Goal: Communication & Community: Participate in discussion

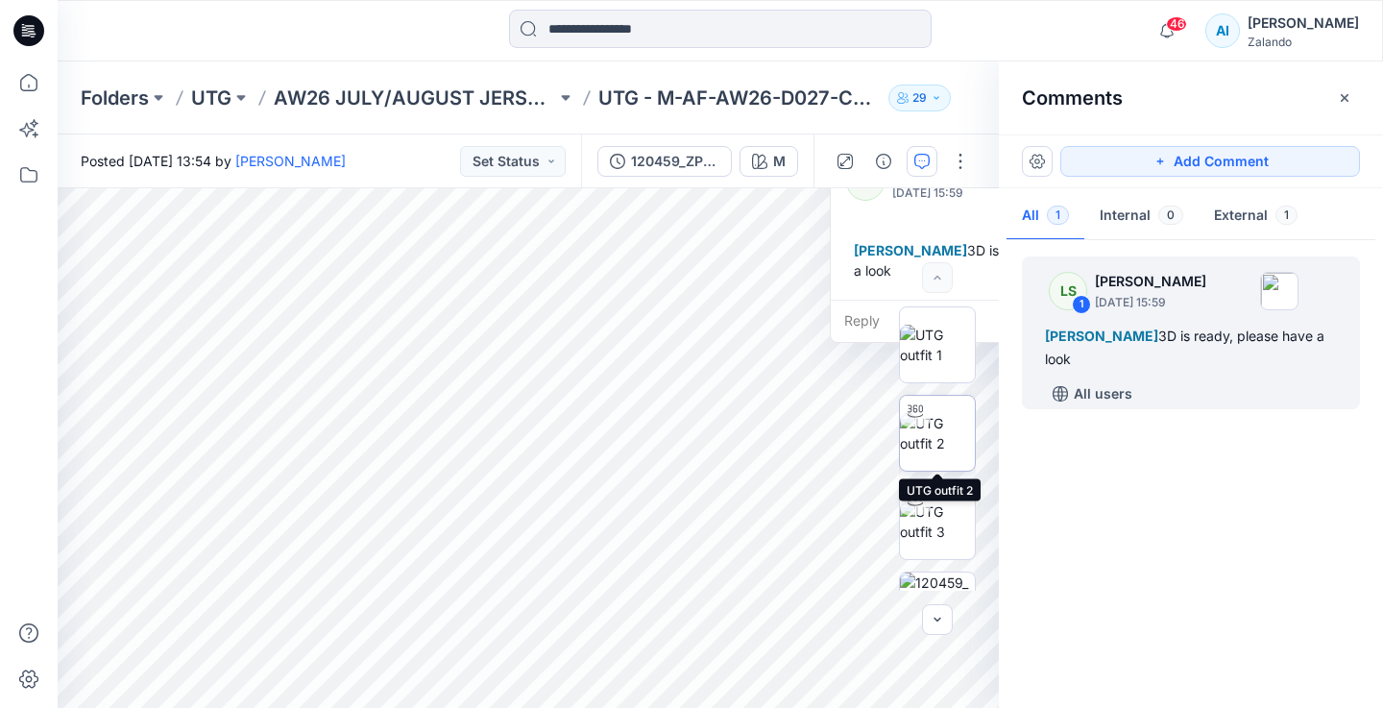
click at [971, 413] on img at bounding box center [937, 433] width 75 height 40
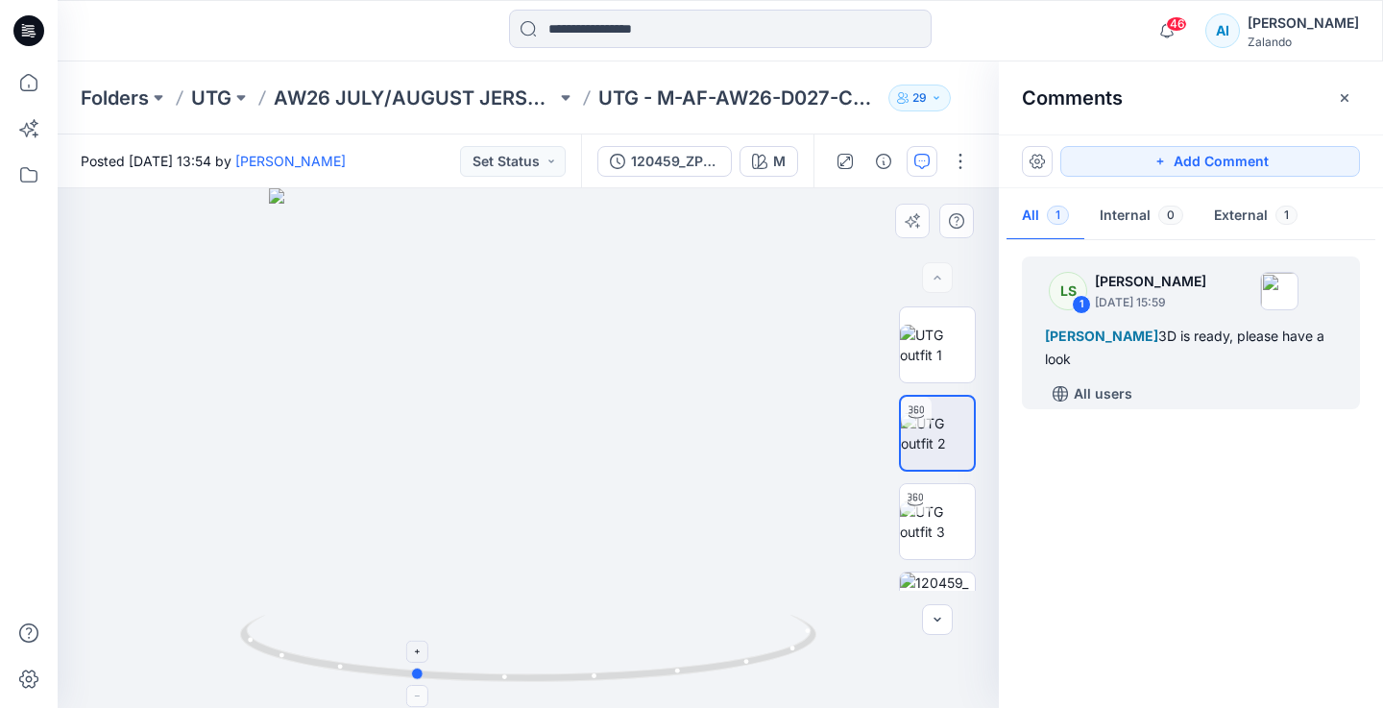
drag, startPoint x: 712, startPoint y: 667, endPoint x: 598, endPoint y: 662, distance: 114.4
click at [598, 662] on icon at bounding box center [530, 650] width 581 height 72
drag, startPoint x: 541, startPoint y: 328, endPoint x: 539, endPoint y: 566, distance: 237.2
click at [539, 566] on img at bounding box center [527, 204] width 1844 height 1005
drag, startPoint x: 547, startPoint y: 371, endPoint x: 551, endPoint y: 508, distance: 137.4
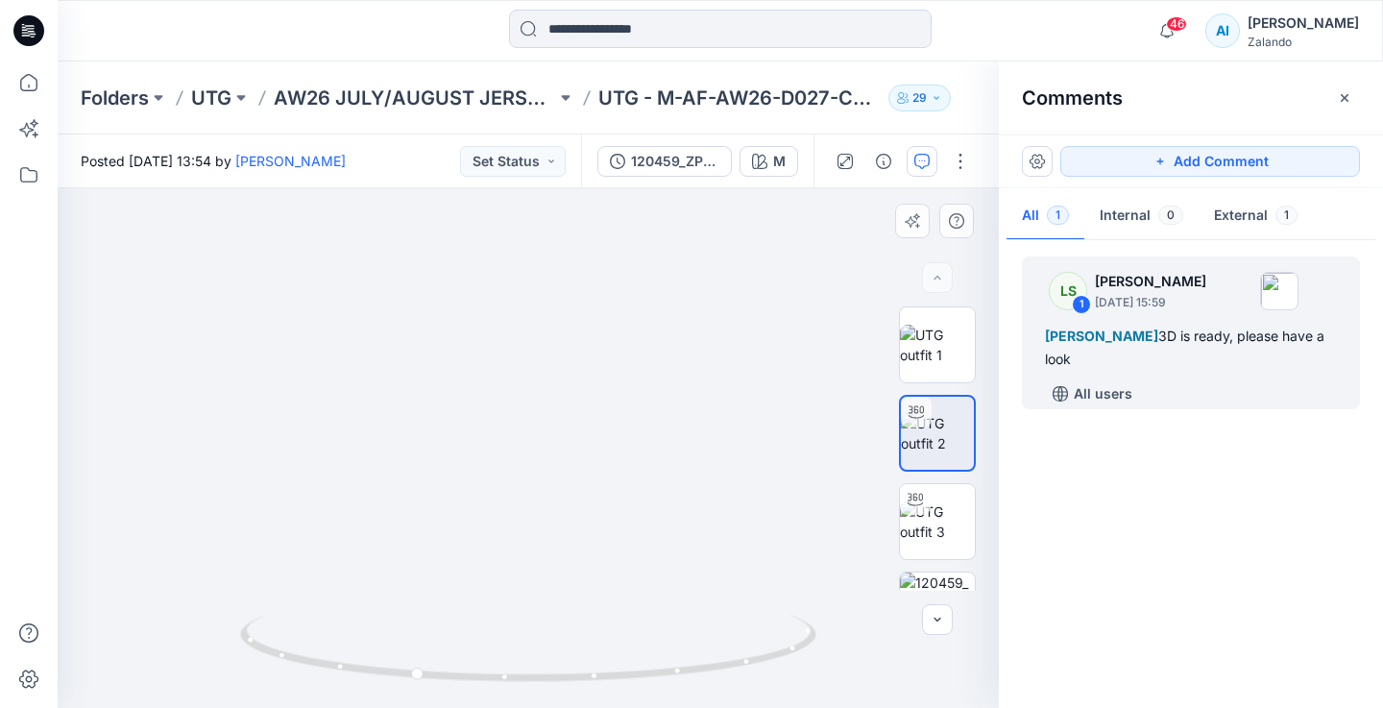
click at [551, 508] on img at bounding box center [526, 282] width 1844 height 852
drag, startPoint x: 531, startPoint y: 611, endPoint x: 531, endPoint y: 526, distance: 84.5
click at [531, 526] on div at bounding box center [528, 447] width 941 height 519
drag, startPoint x: 480, startPoint y: 671, endPoint x: 644, endPoint y: 656, distance: 164.9
click at [644, 656] on icon at bounding box center [530, 650] width 581 height 72
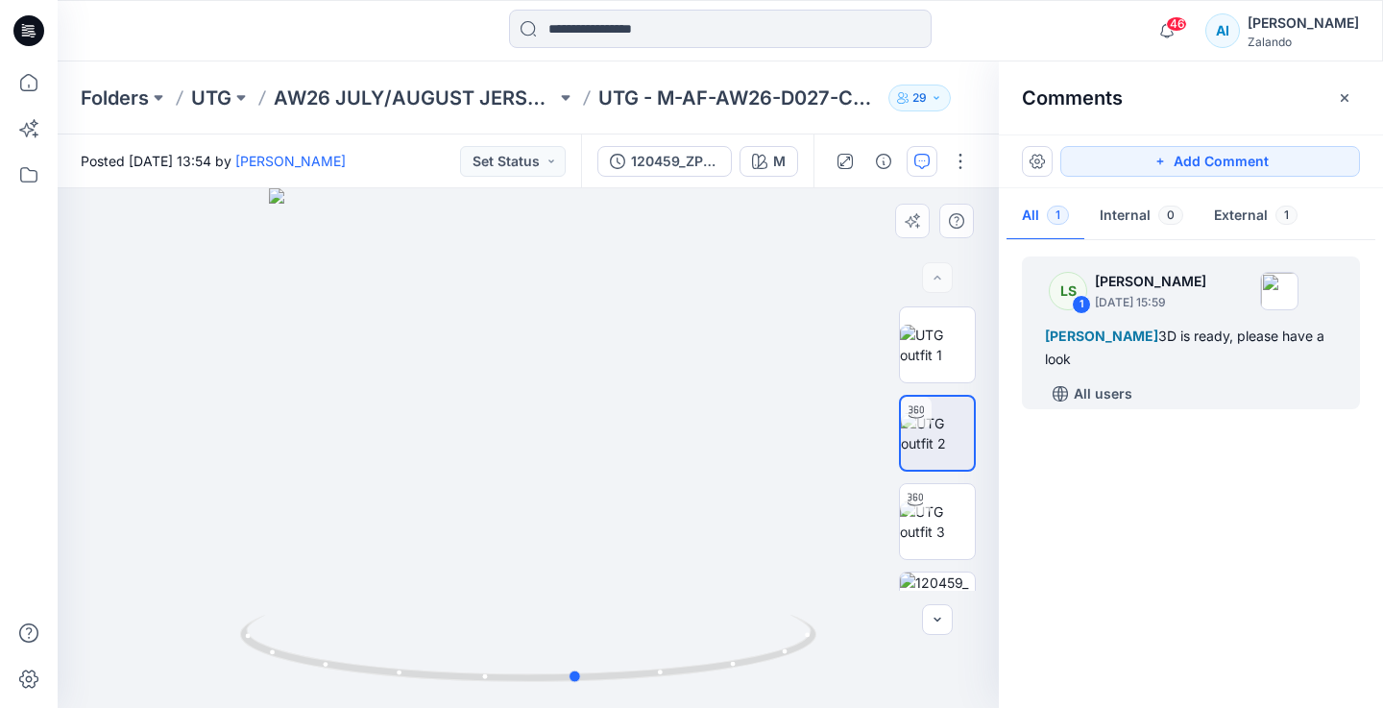
drag, startPoint x: 638, startPoint y: 581, endPoint x: 638, endPoint y: 530, distance: 50.9
click at [638, 530] on div at bounding box center [528, 447] width 941 height 519
click at [1097, 359] on div "[PERSON_NAME] 3D is ready, please have a look" at bounding box center [1191, 348] width 292 height 46
click at [1223, 227] on button "External 1" at bounding box center [1255, 216] width 114 height 49
click at [1155, 311] on div "LS 1 Lise Stougaard September 17, 2025 15:59" at bounding box center [1165, 290] width 265 height 53
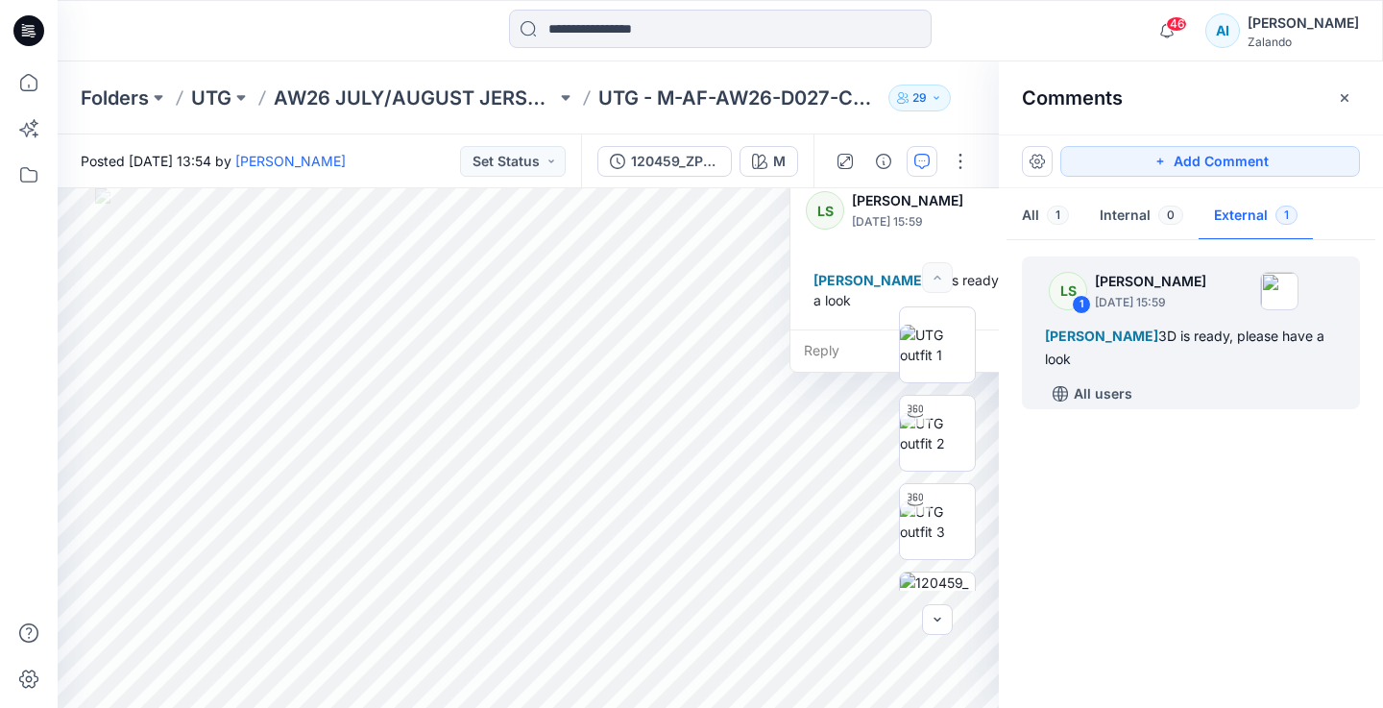
click at [841, 348] on div "Reply" at bounding box center [947, 350] width 315 height 42
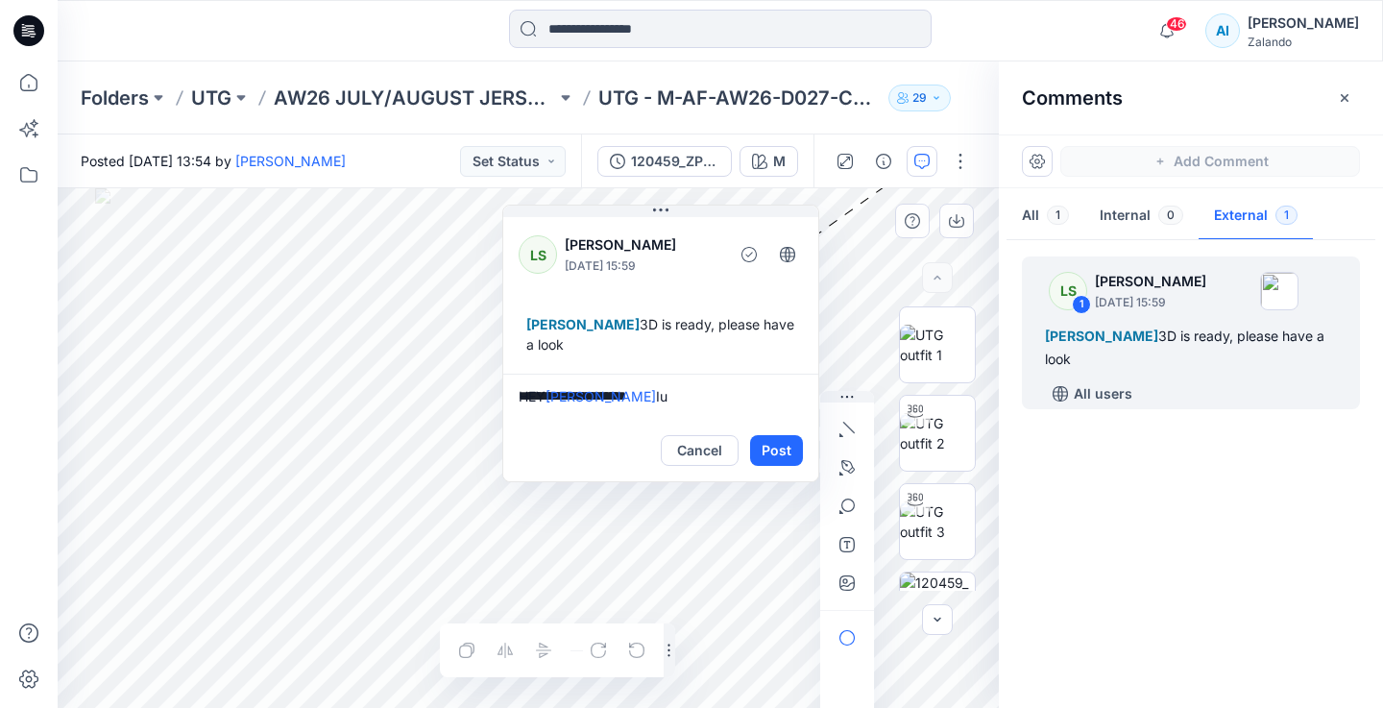
drag, startPoint x: 887, startPoint y: 247, endPoint x: 593, endPoint y: 296, distance: 297.9
click at [592, 294] on div "LS Lise Stougaard September 17, 2025 15:59 Alexandre Ivan Almeida Fonseca 3D is…" at bounding box center [660, 293] width 315 height 160
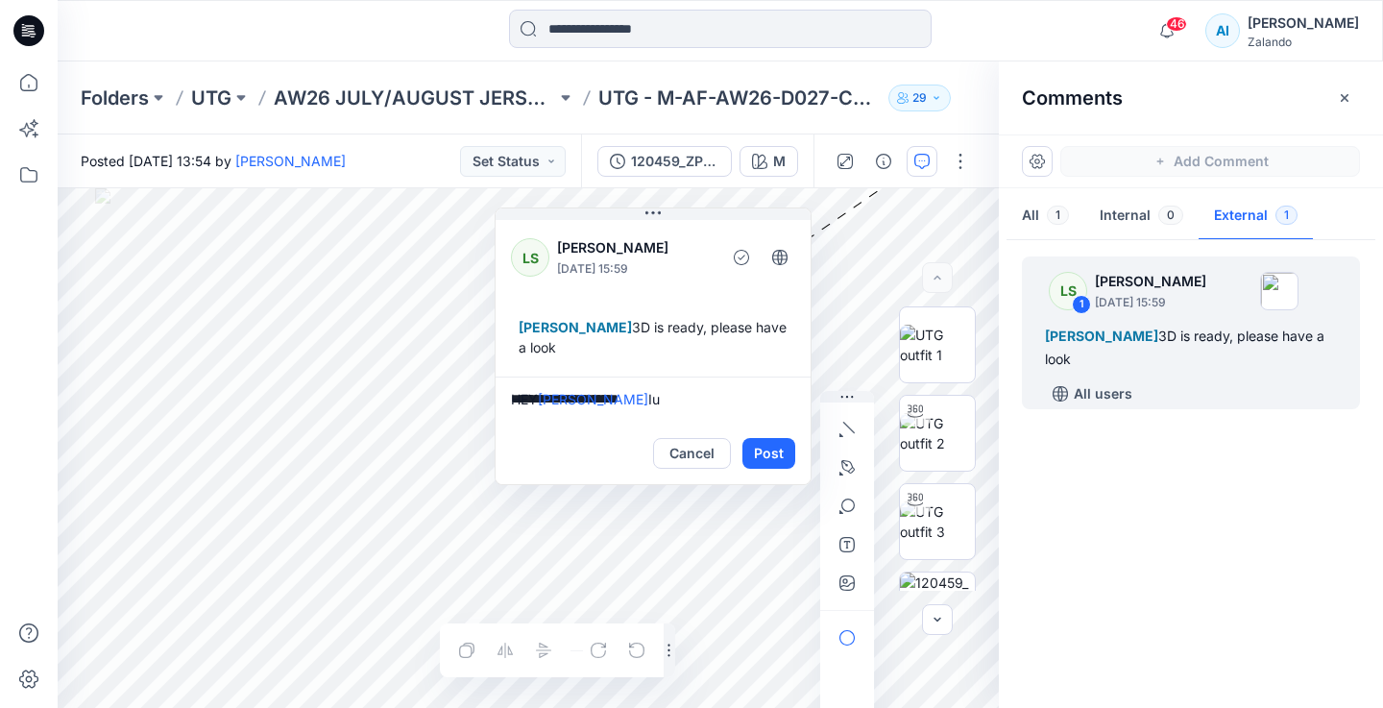
click at [677, 402] on textarea "**********" at bounding box center [652, 399] width 315 height 46
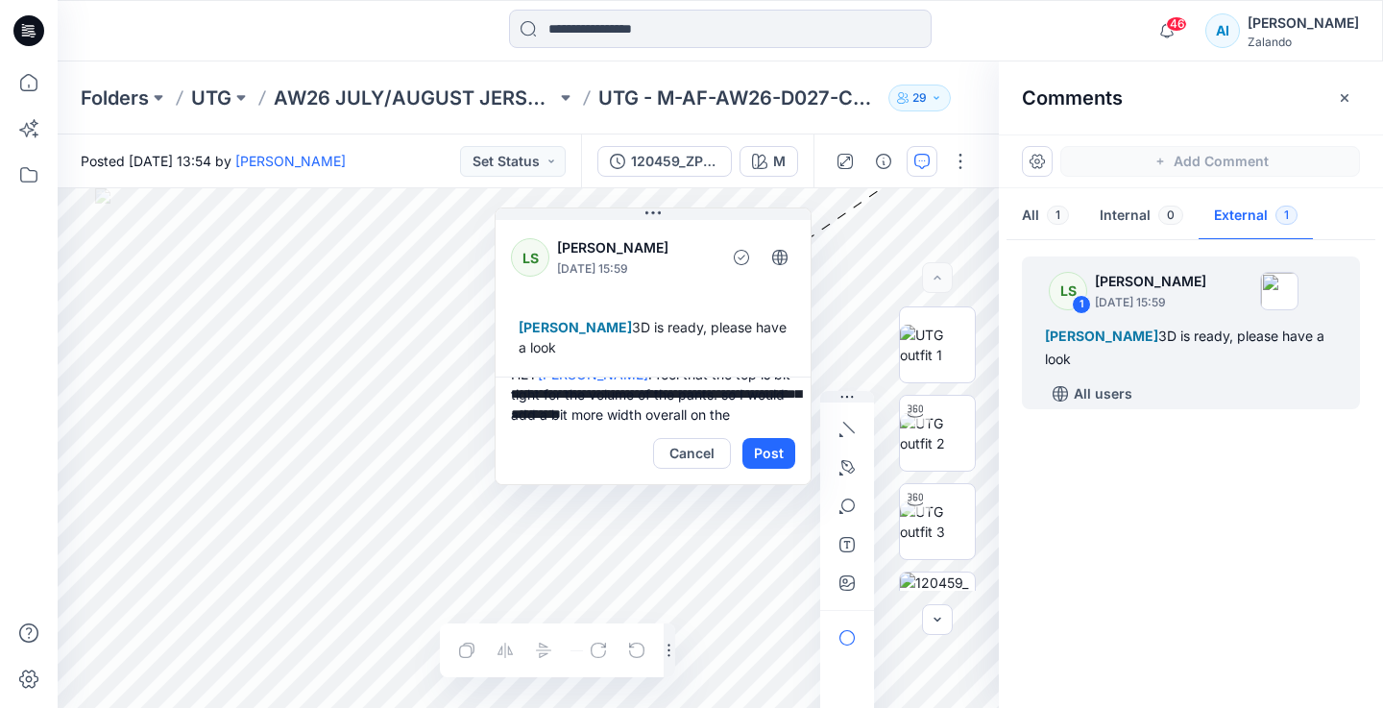
scroll to position [45, 0]
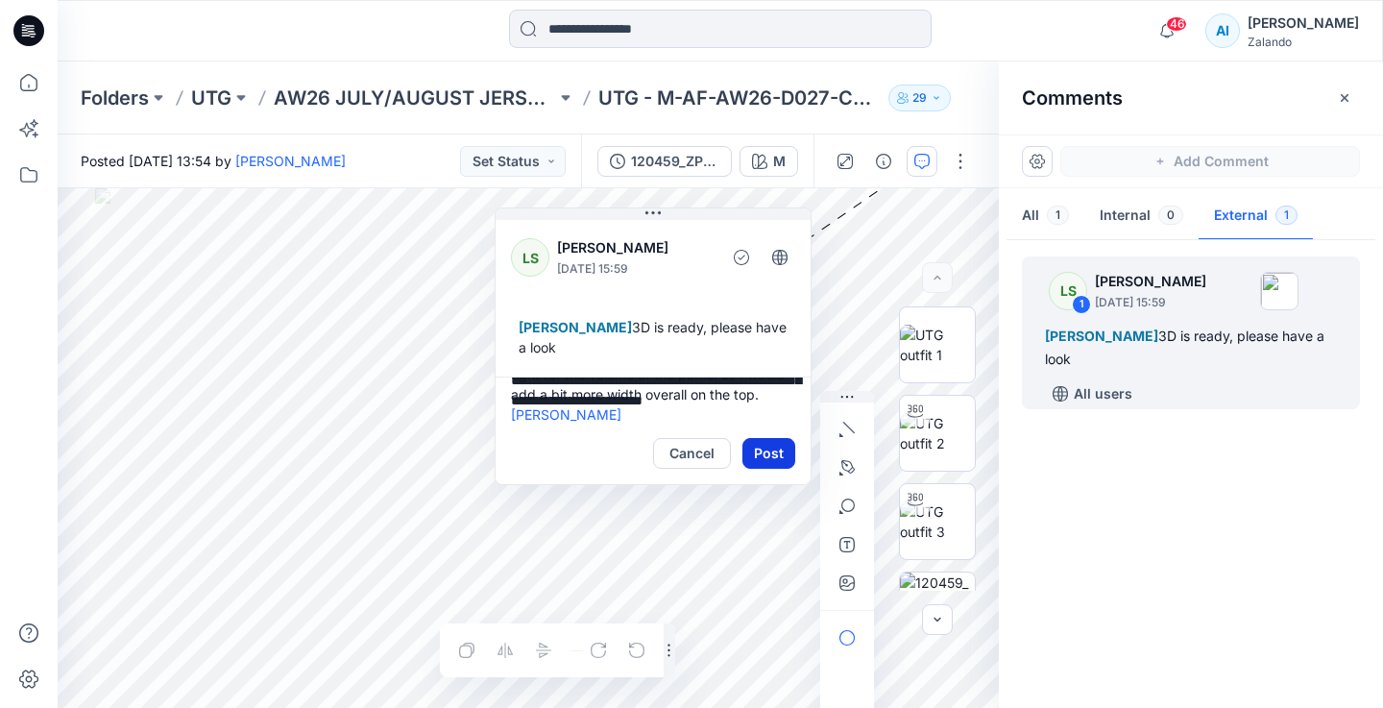
type textarea "**********"
click at [785, 452] on button "Post" at bounding box center [768, 453] width 53 height 31
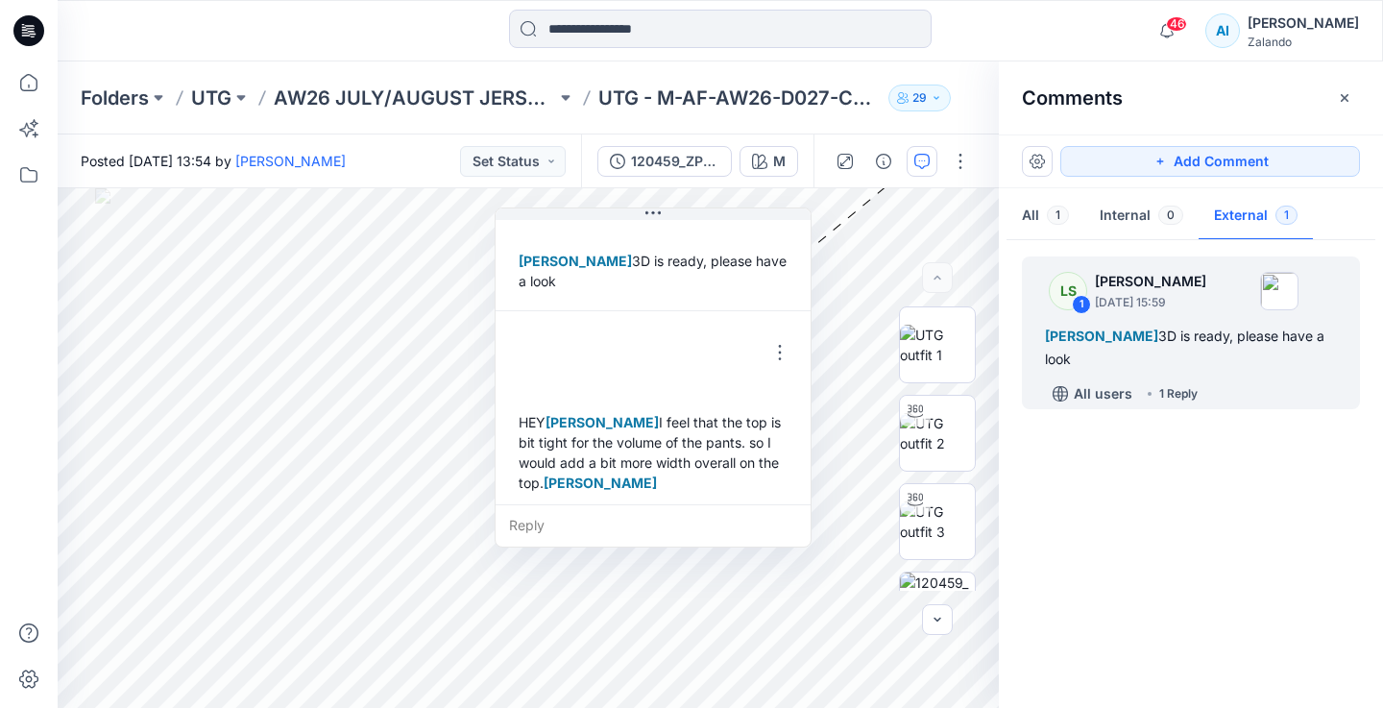
scroll to position [74, 0]
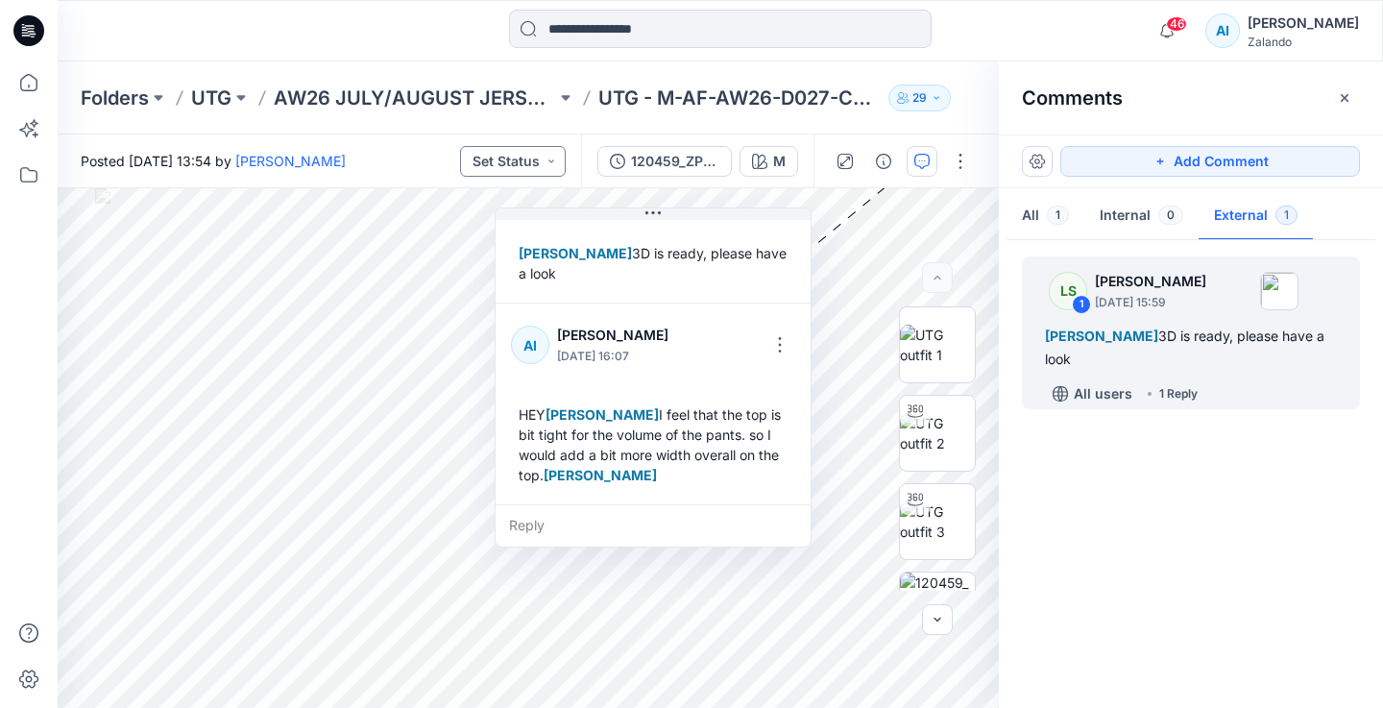
click at [499, 161] on button "Set Status" at bounding box center [513, 161] width 106 height 31
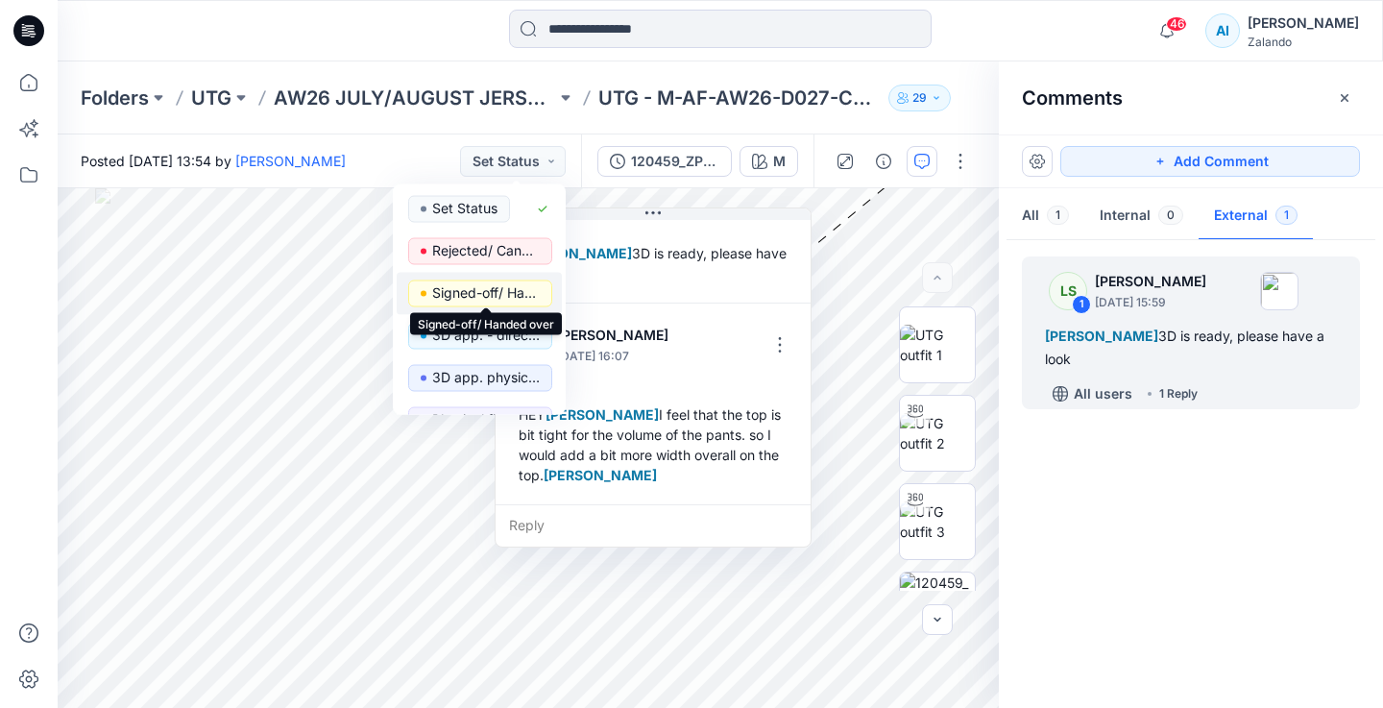
click at [485, 297] on p "Signed-off/ Handed over" at bounding box center [486, 292] width 108 height 25
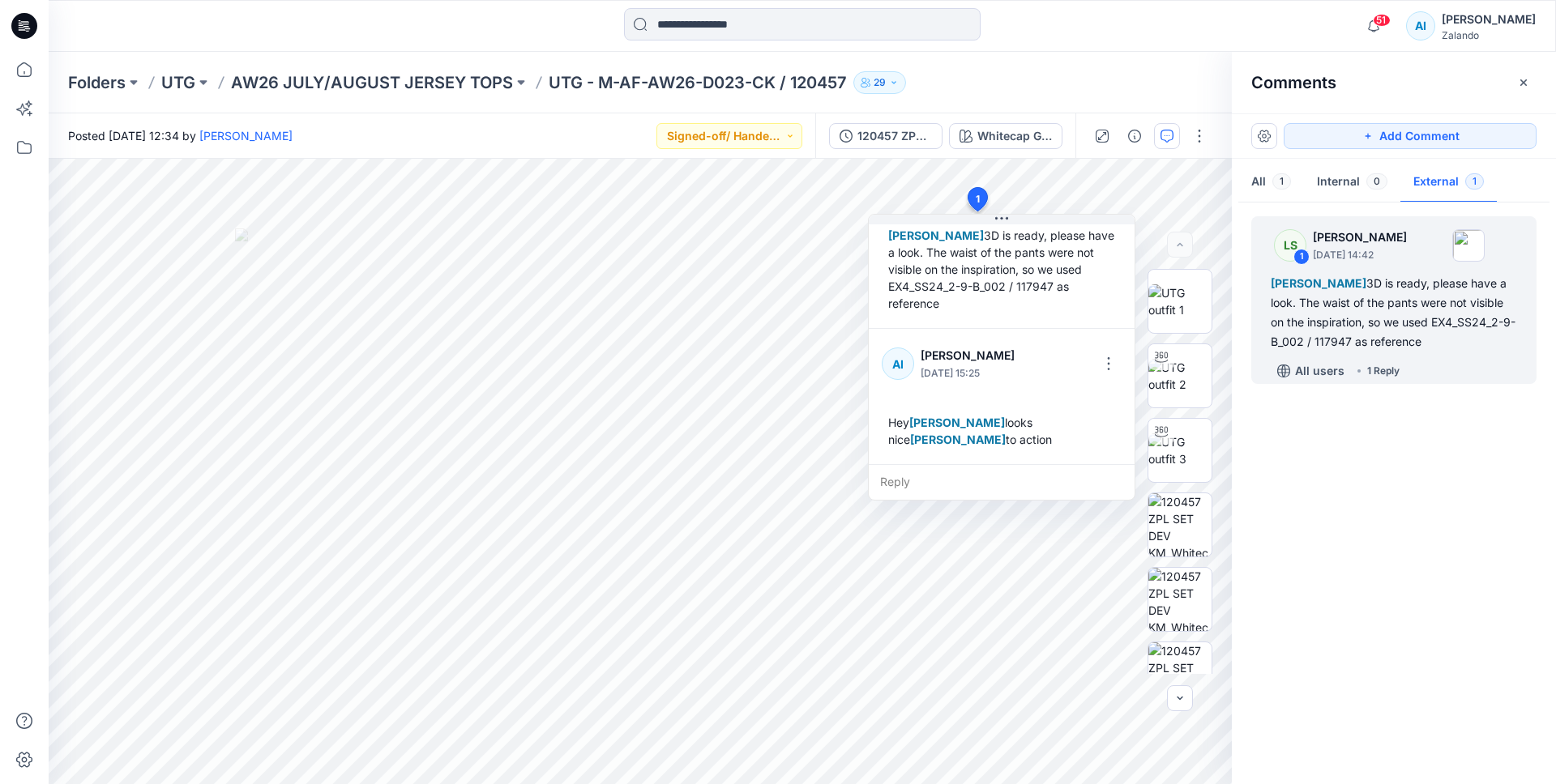
scroll to position [79, 0]
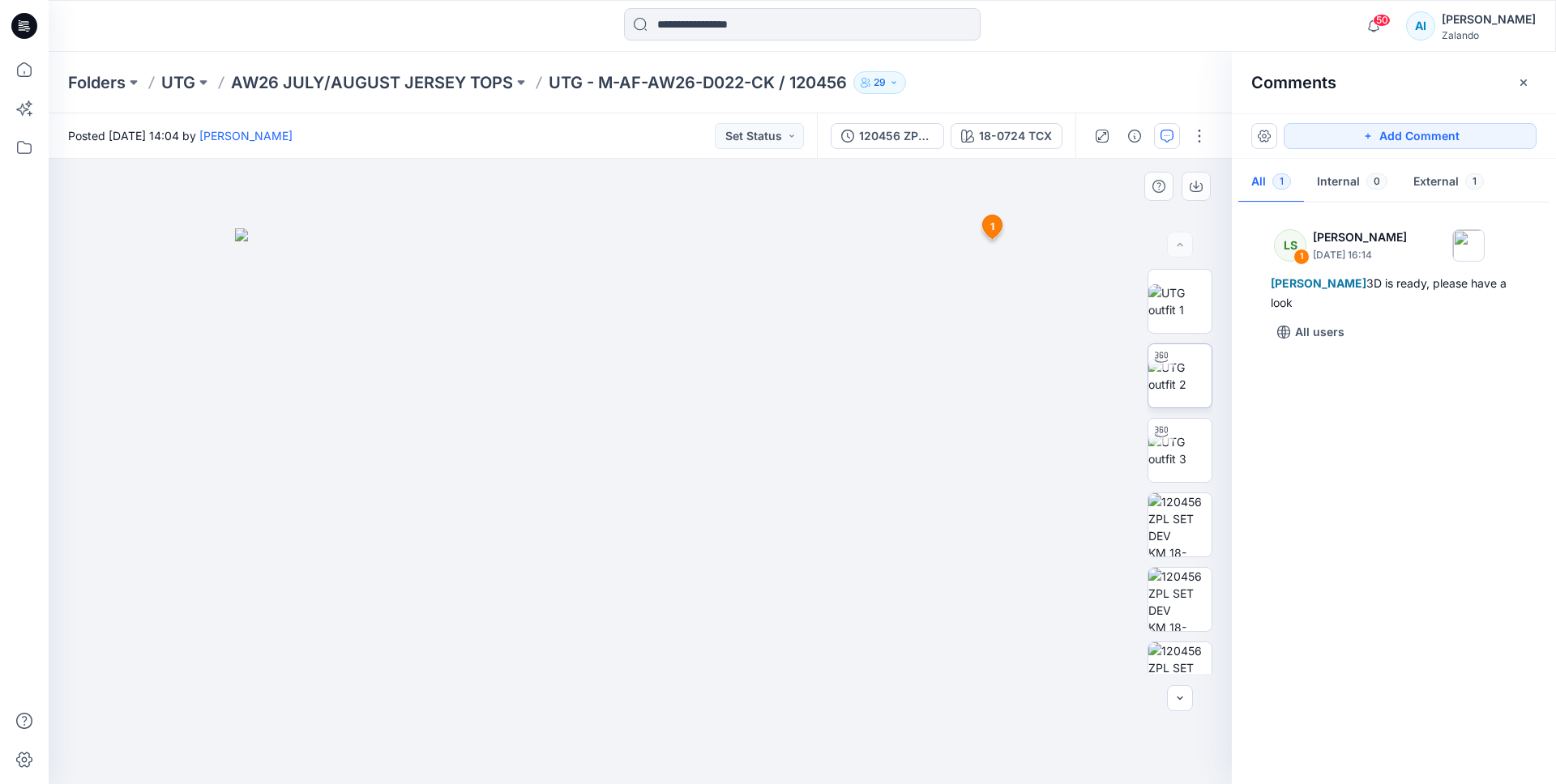
click at [1179, 391] on img at bounding box center [1180, 376] width 63 height 34
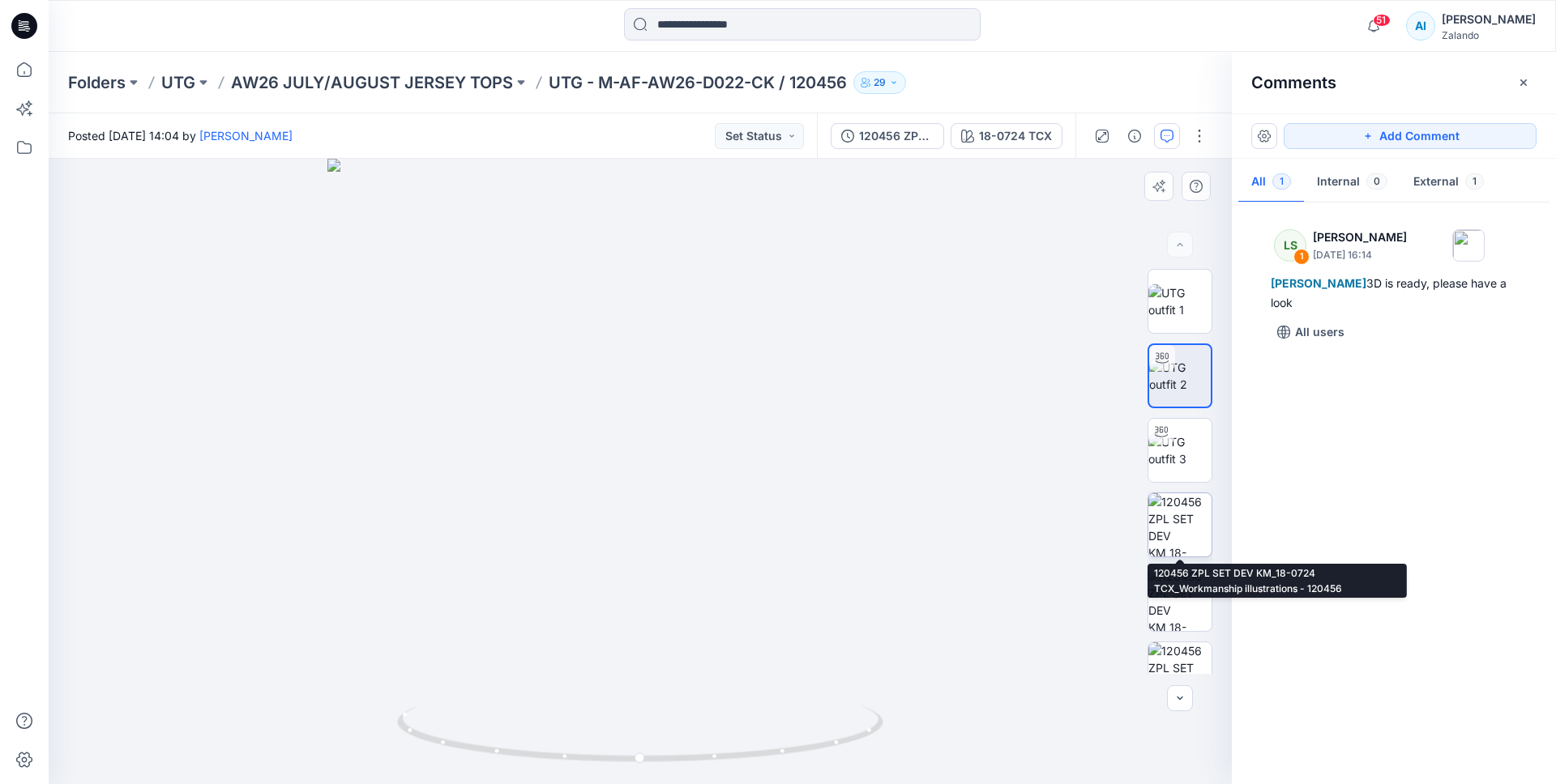
click at [1188, 550] on img at bounding box center [1180, 525] width 63 height 63
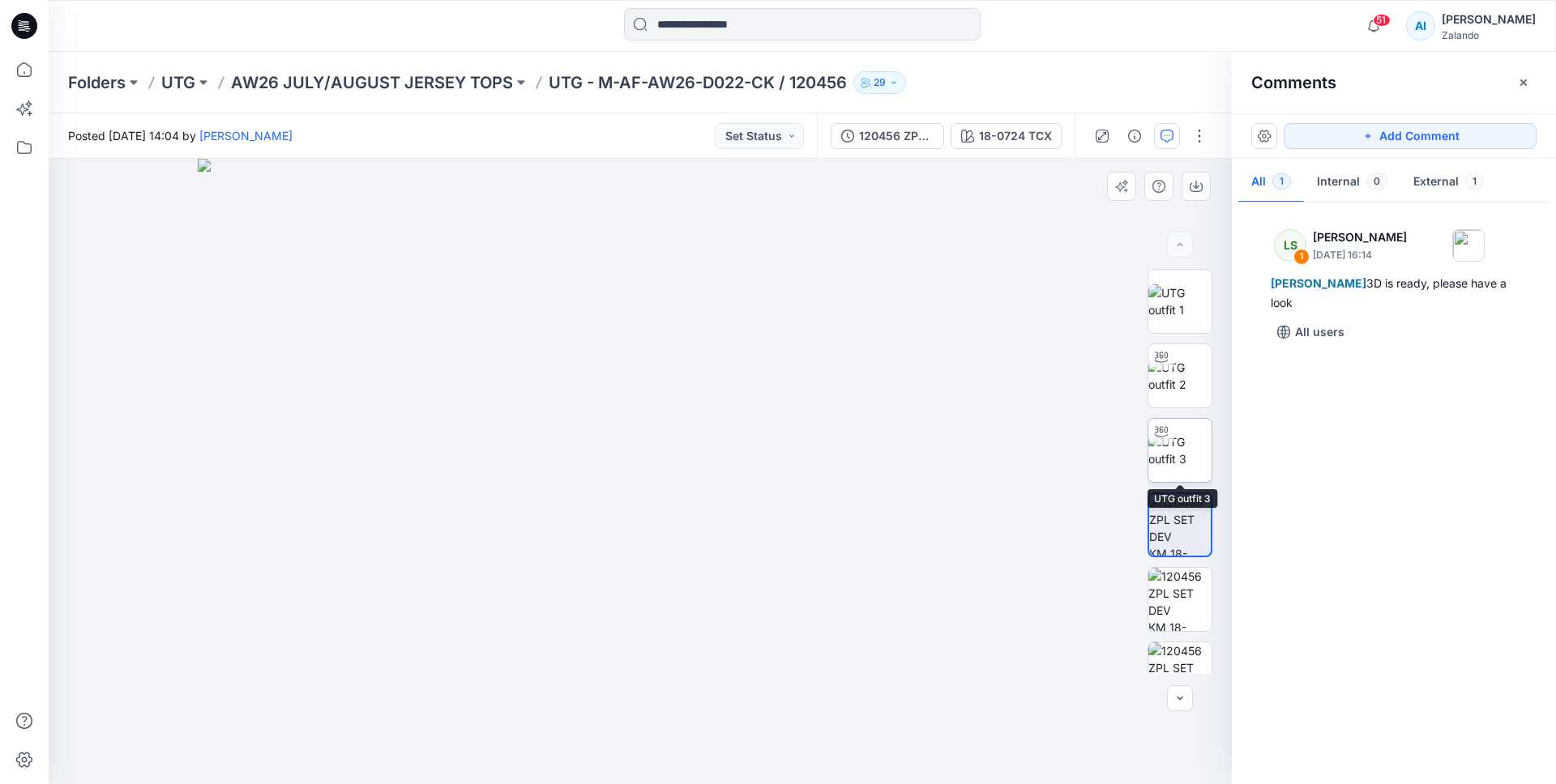
click at [1188, 468] on img at bounding box center [1180, 451] width 63 height 34
drag, startPoint x: 794, startPoint y: 746, endPoint x: 720, endPoint y: 721, distance: 78.1
click at [720, 721] on icon at bounding box center [642, 736] width 491 height 61
click at [1192, 375] on img at bounding box center [1180, 376] width 63 height 34
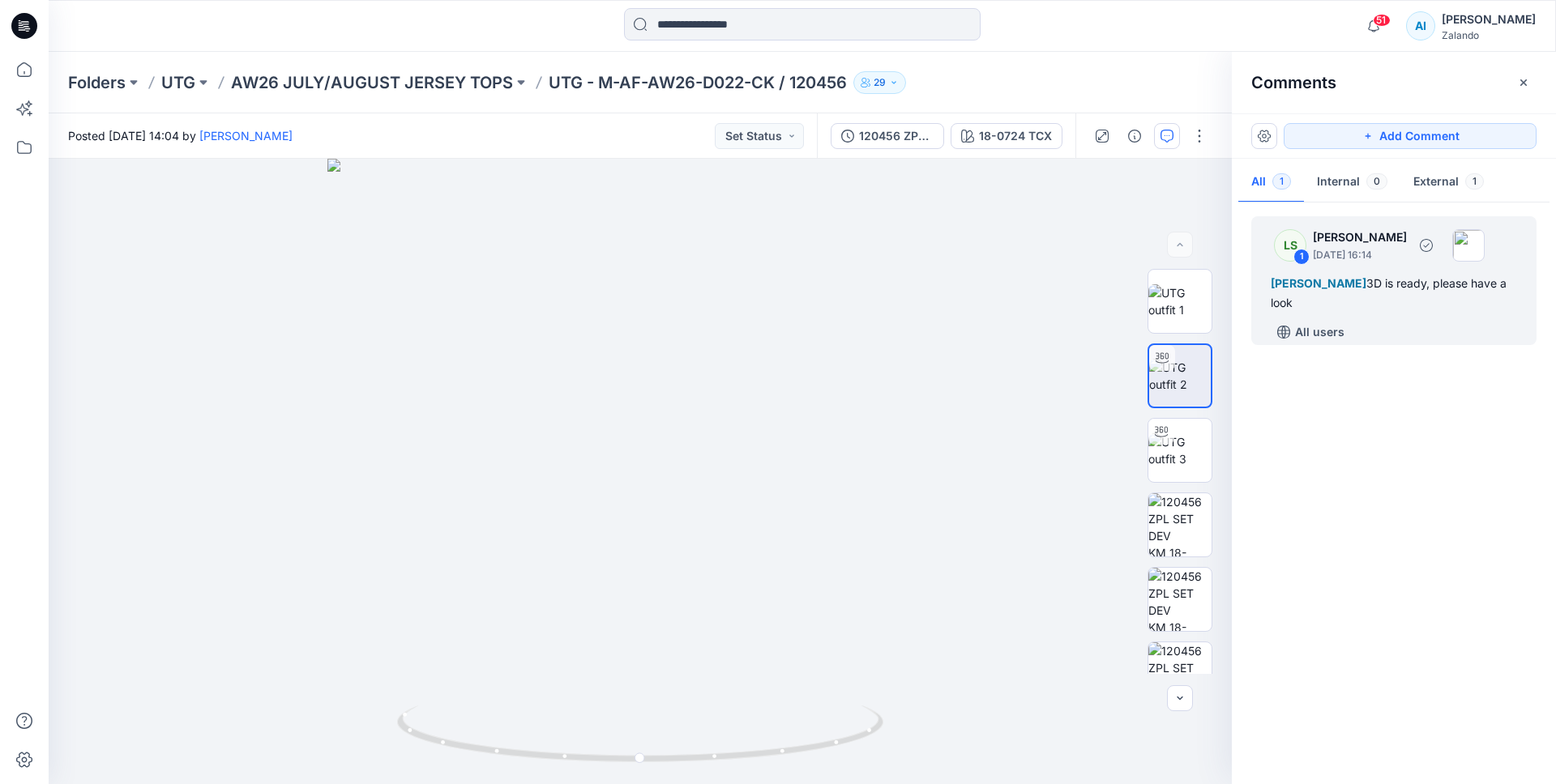
click at [1364, 306] on div "Alexandre Ivan Almeida Fonseca 3D is ready, please have a look" at bounding box center [1394, 294] width 247 height 39
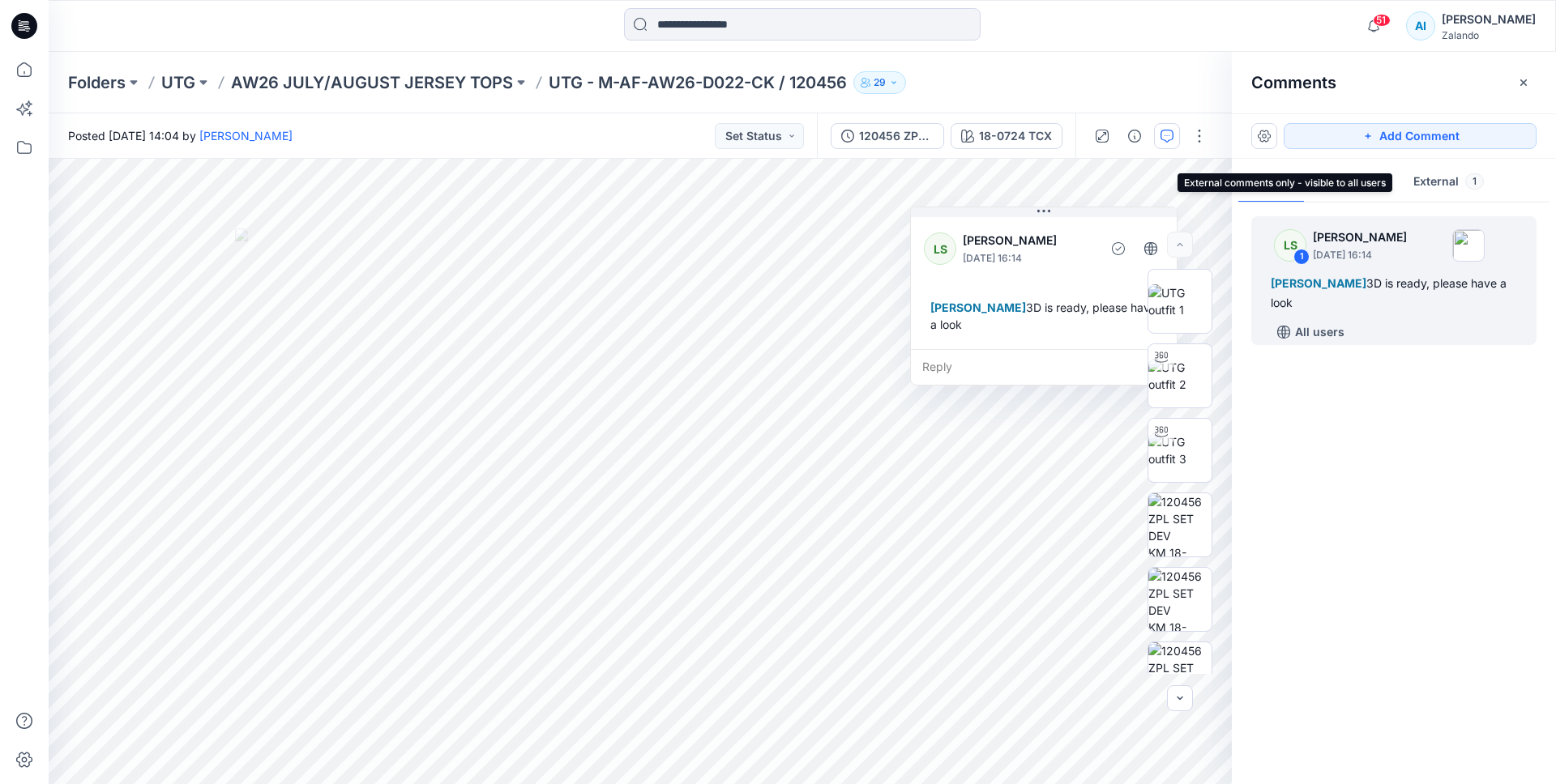
click at [1448, 193] on button "External 1" at bounding box center [1449, 182] width 96 height 41
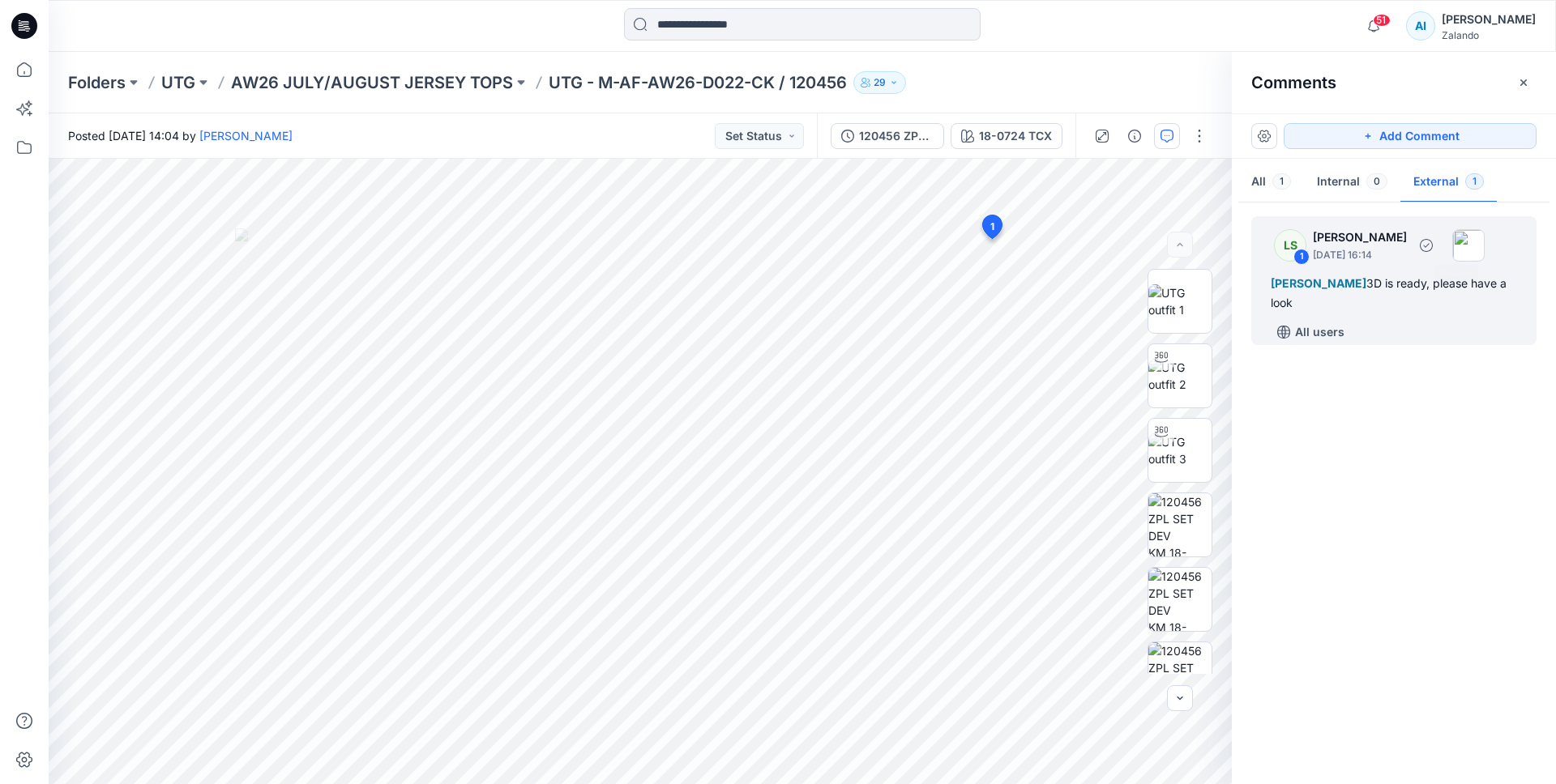
click at [1367, 282] on span "[PERSON_NAME]" at bounding box center [1318, 283] width 95 height 14
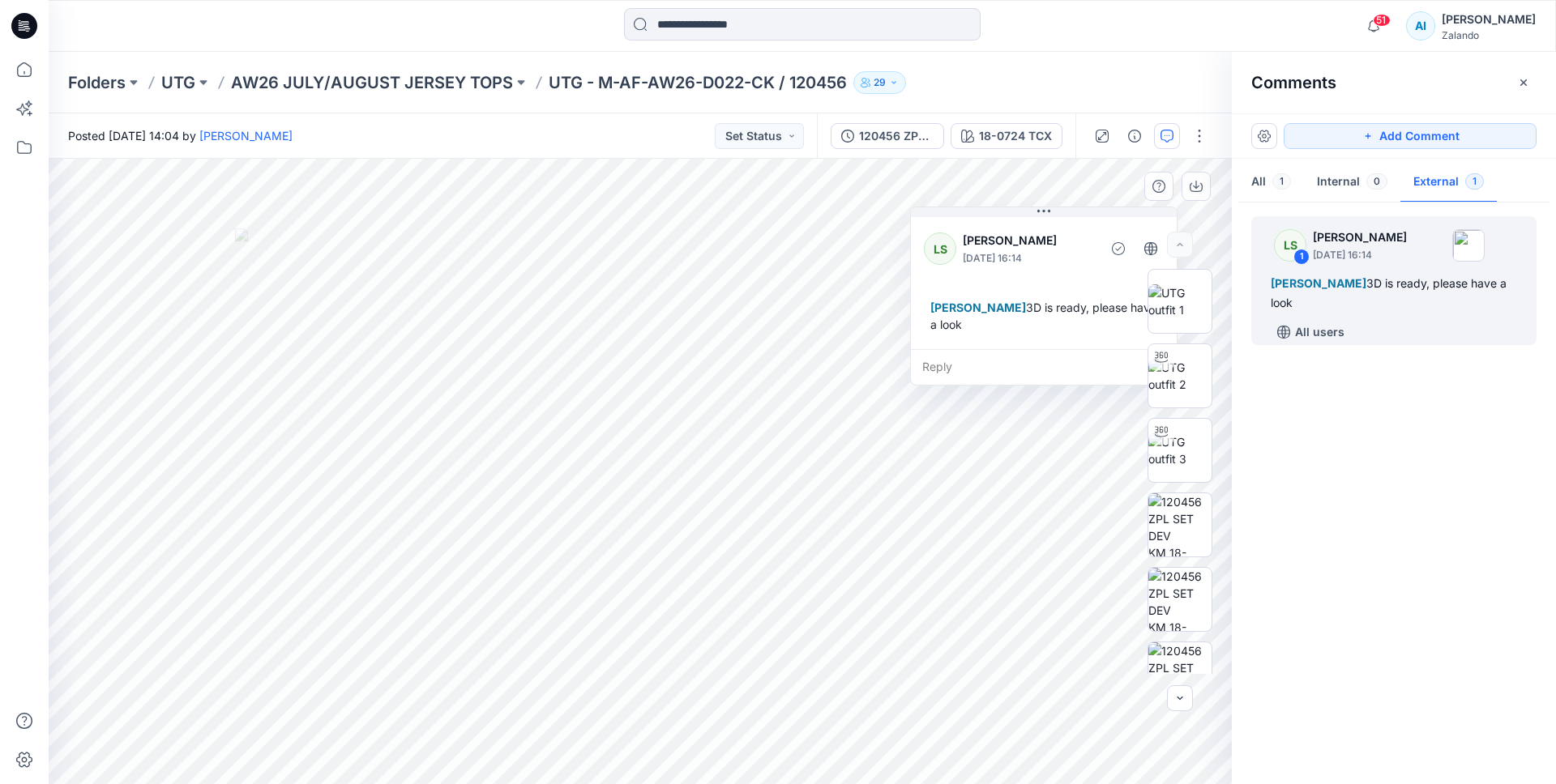
click at [1044, 363] on div "Reply" at bounding box center [1044, 367] width 266 height 35
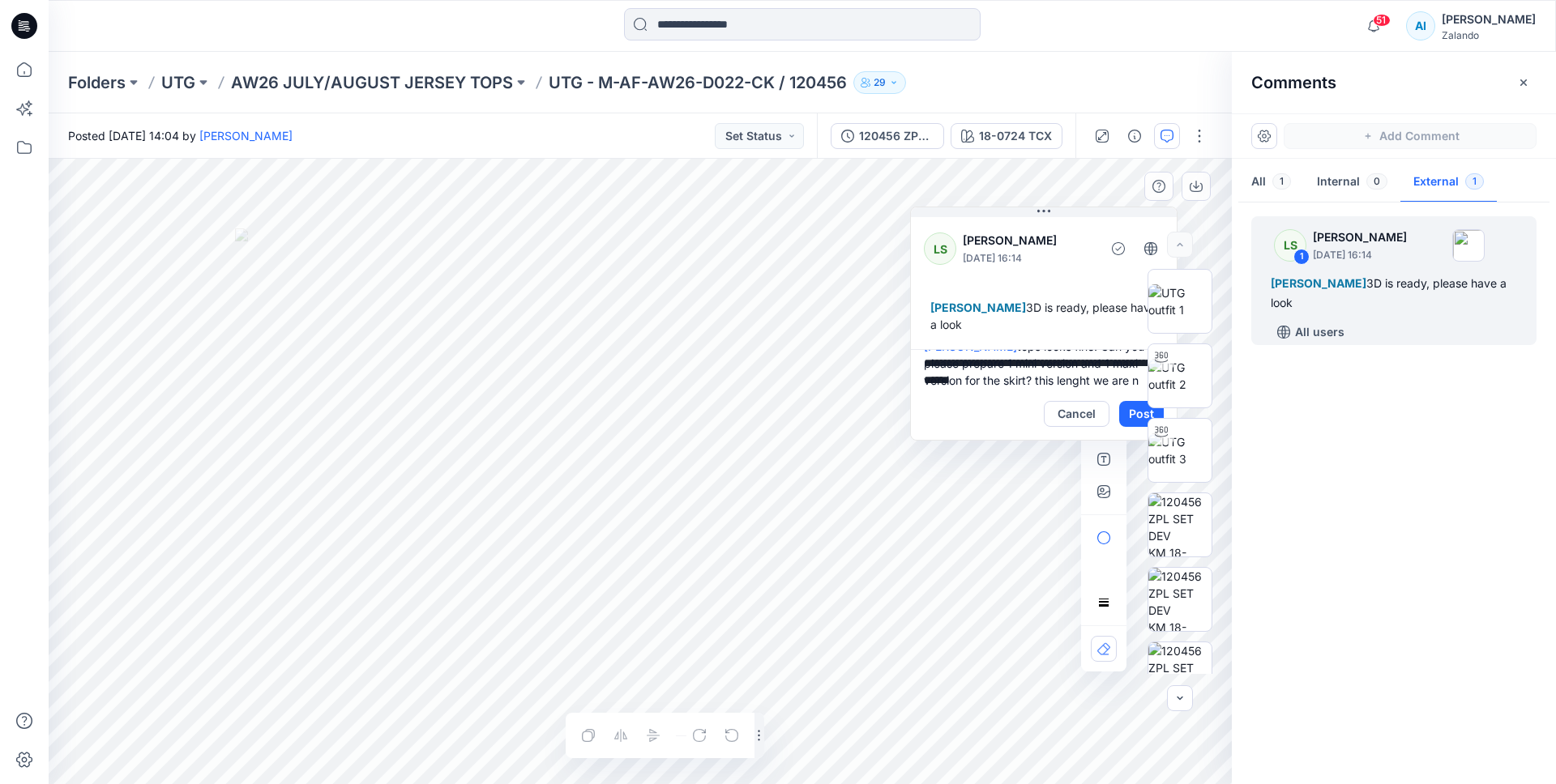
scroll to position [39, 0]
type textarea "**********"
click at [1139, 410] on div at bounding box center [1179, 472] width 104 height 405
drag, startPoint x: 1108, startPoint y: 371, endPoint x: 1065, endPoint y: 397, distance: 50.2
click at [1065, 397] on div "**********" at bounding box center [1044, 395] width 266 height 91
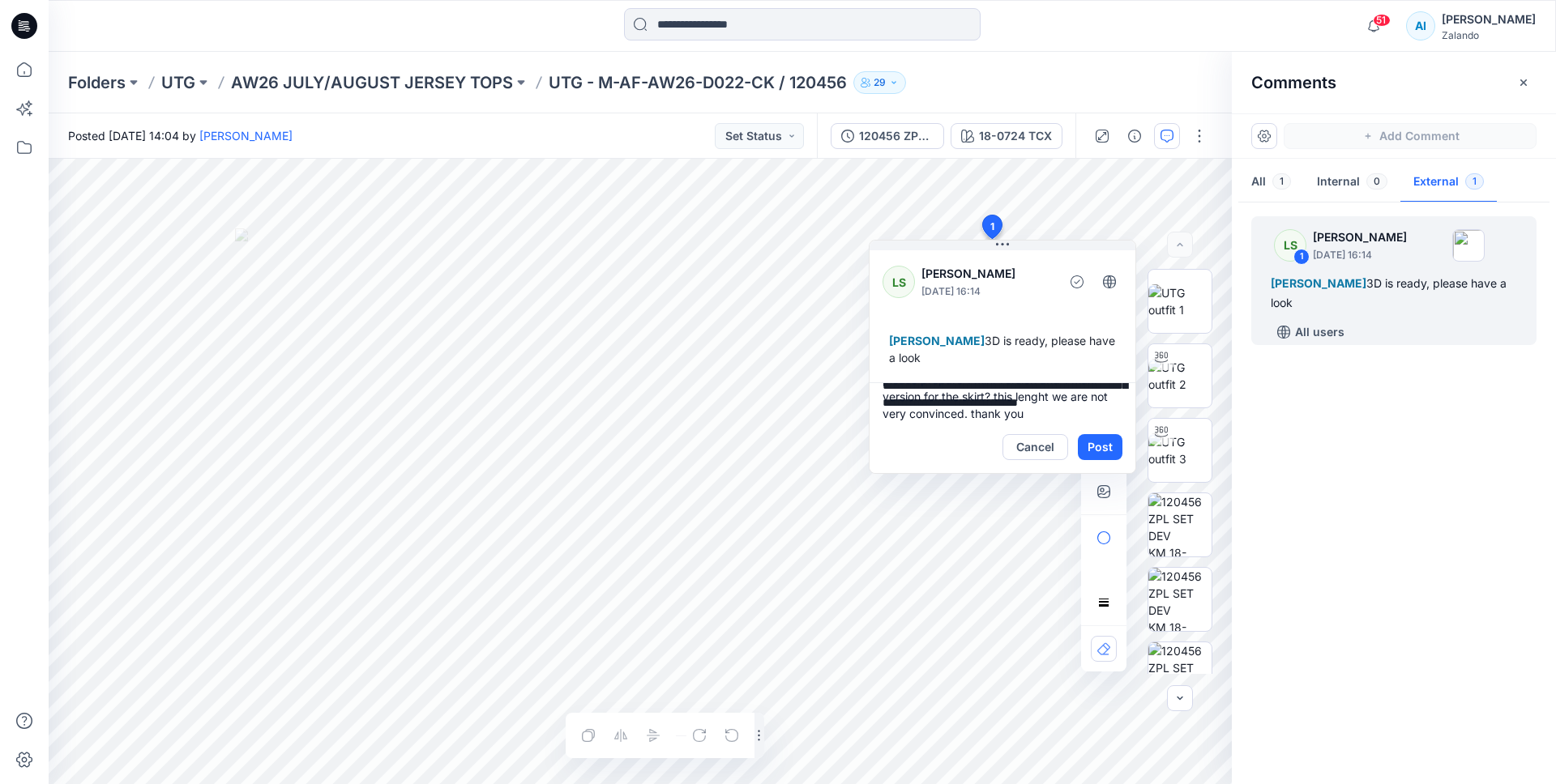
drag, startPoint x: 1091, startPoint y: 281, endPoint x: 995, endPoint y: 314, distance: 101.5
click at [995, 316] on div "LS Lise Stougaard September 17, 2025 16:14 Alexandre Ivan Almeida Fonseca 3D is…" at bounding box center [1002, 315] width 266 height 135
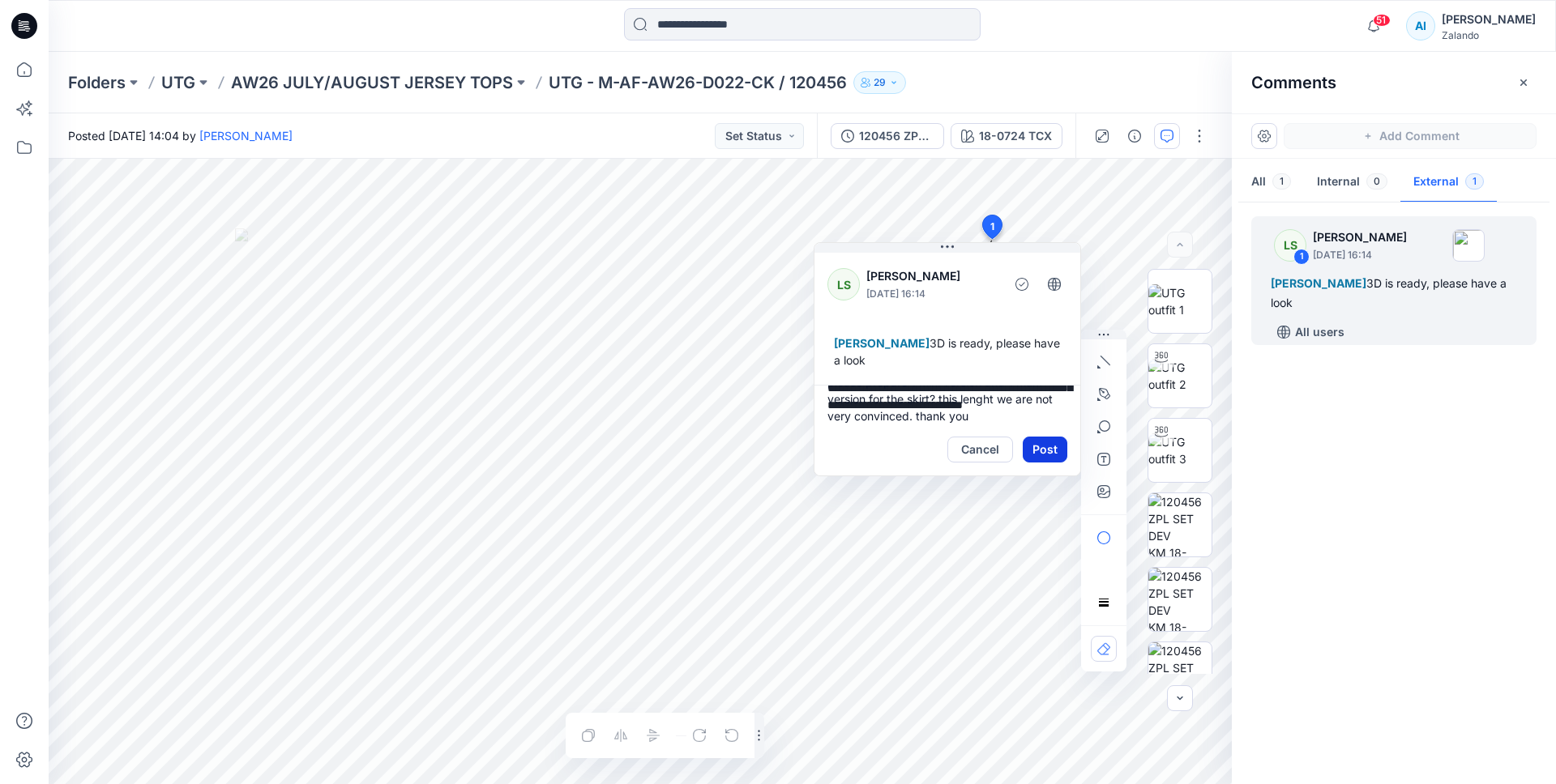
click at [1044, 448] on button "Post" at bounding box center [1045, 450] width 45 height 26
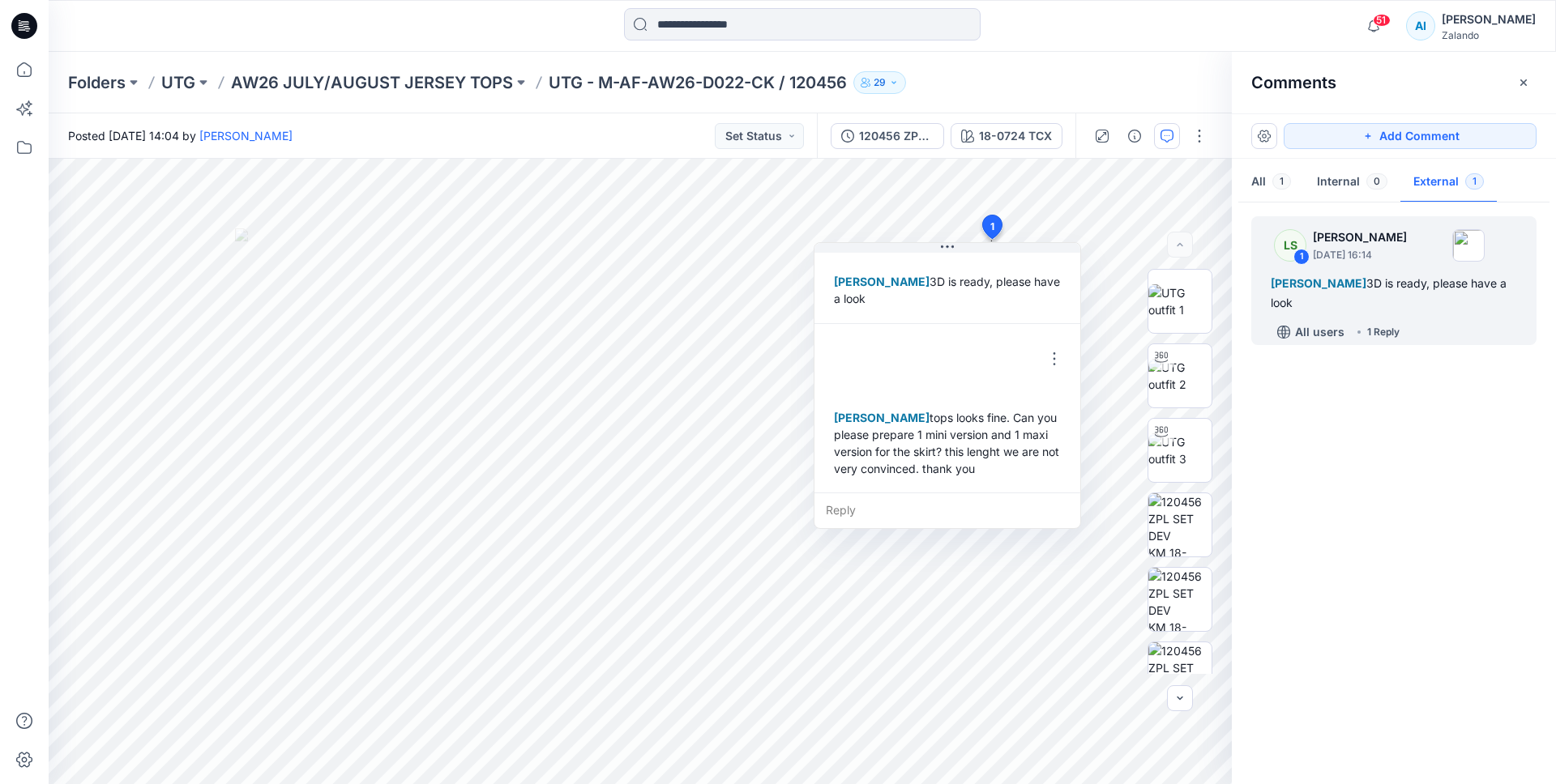
scroll to position [62, 0]
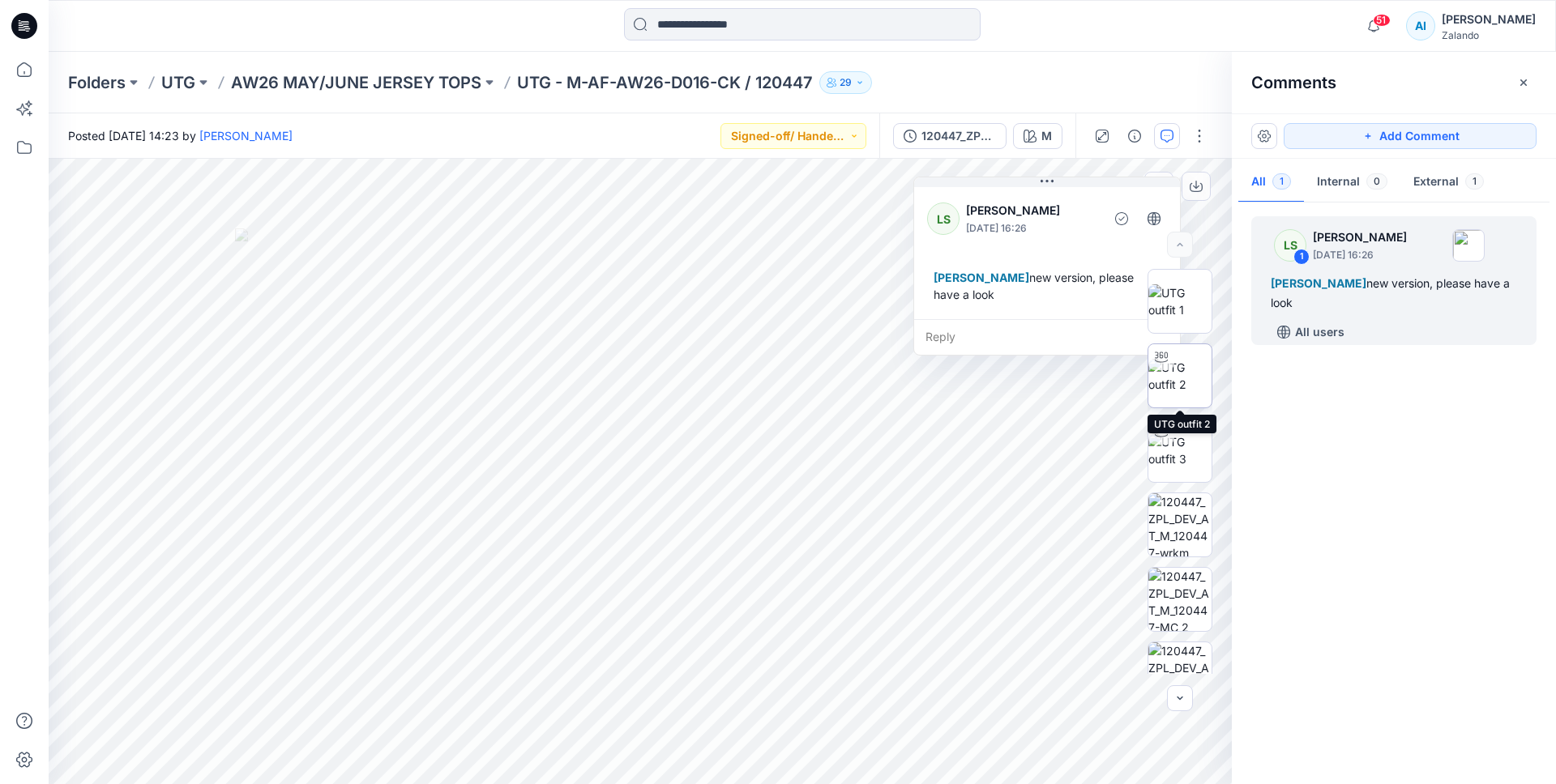
click at [1190, 382] on img at bounding box center [1180, 376] width 63 height 34
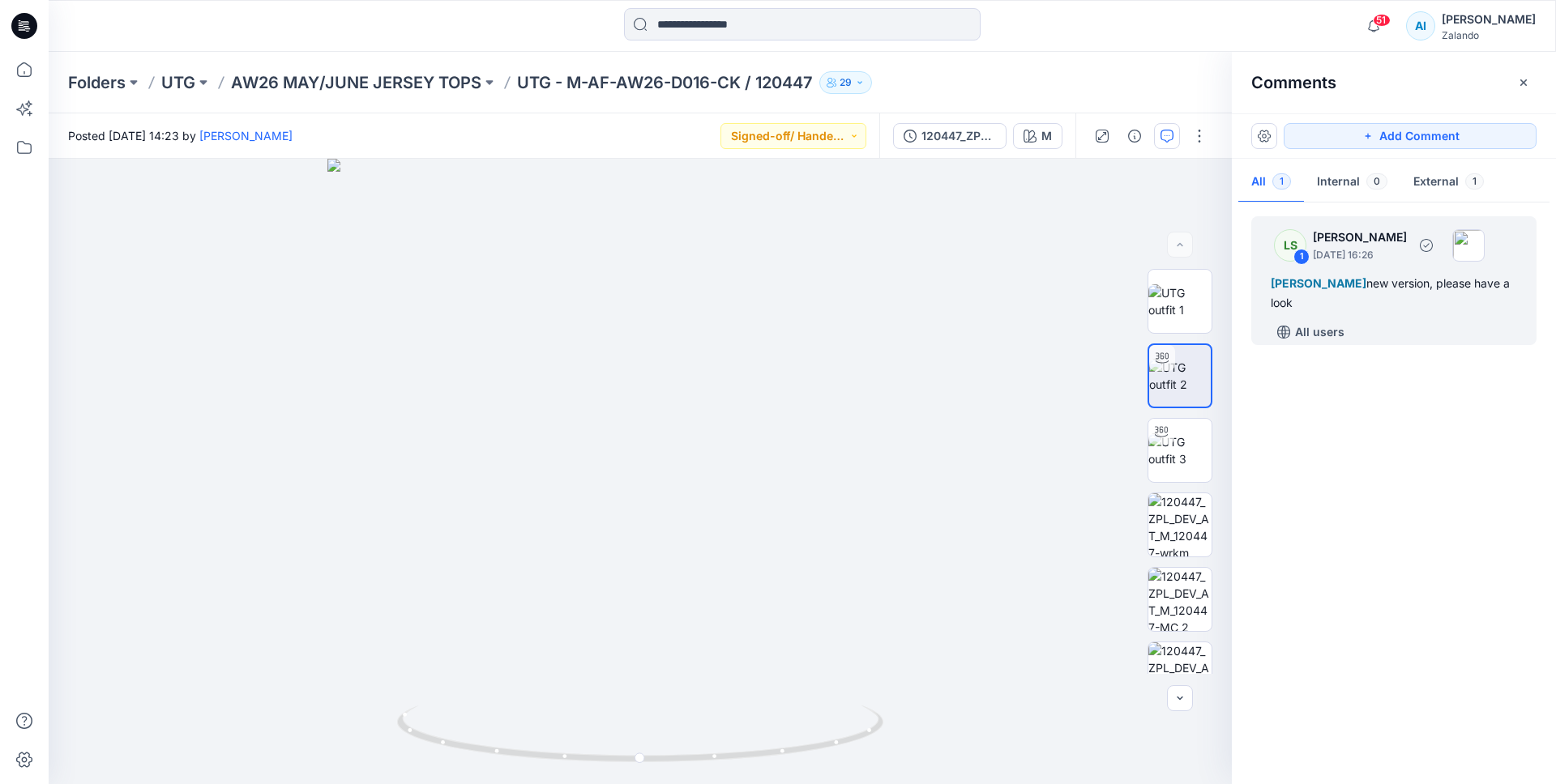
click at [1413, 303] on div "Alexandre Ivan Almeida Fonseca new version, please have a look" at bounding box center [1394, 294] width 247 height 39
click at [1434, 176] on button "External 1" at bounding box center [1449, 182] width 96 height 41
click at [1385, 262] on div "LS 1 Lise Stougaard September 17, 2025 16:26" at bounding box center [1373, 245] width 224 height 45
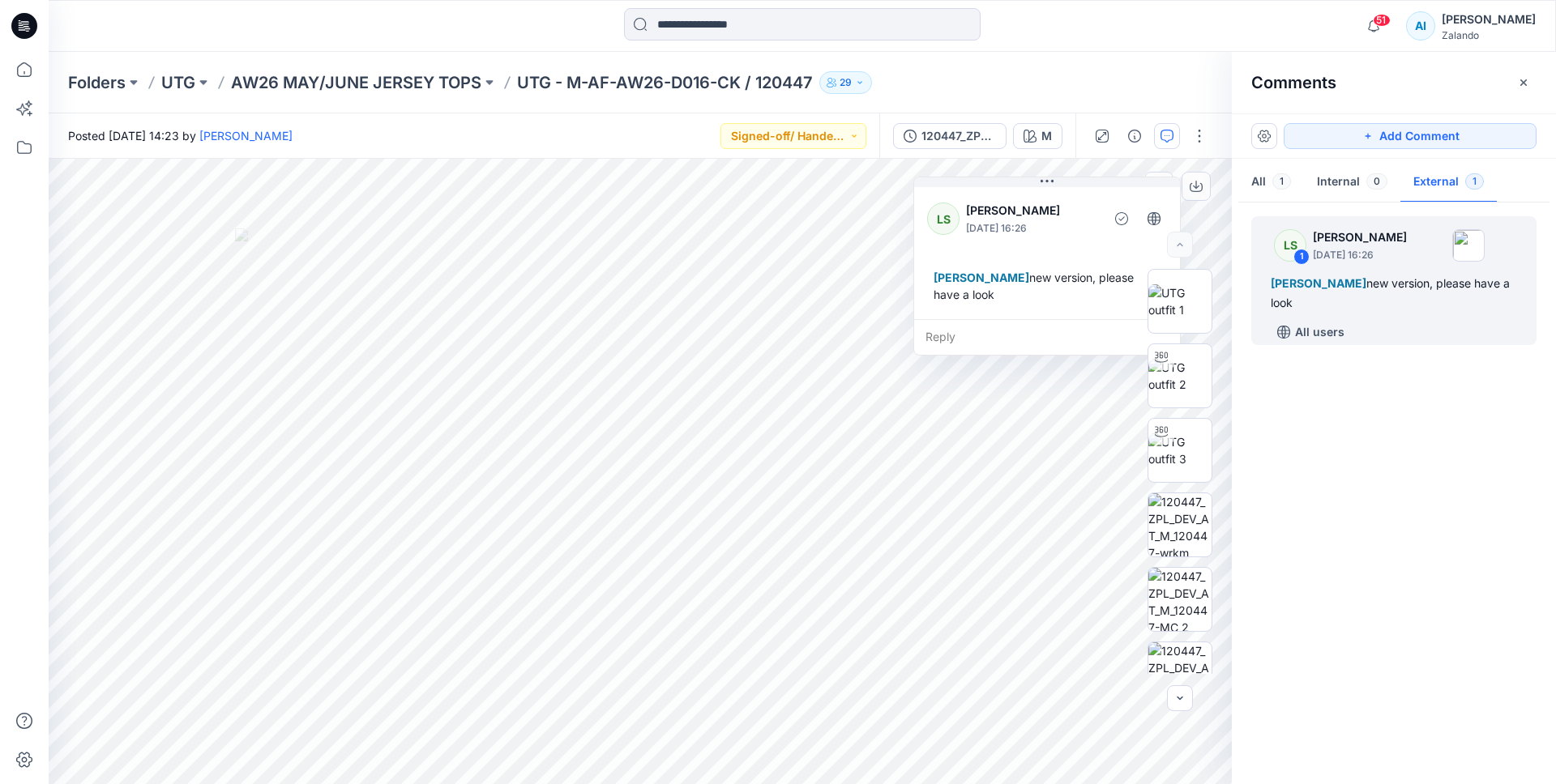
click at [1030, 338] on div "Reply" at bounding box center [1047, 337] width 266 height 35
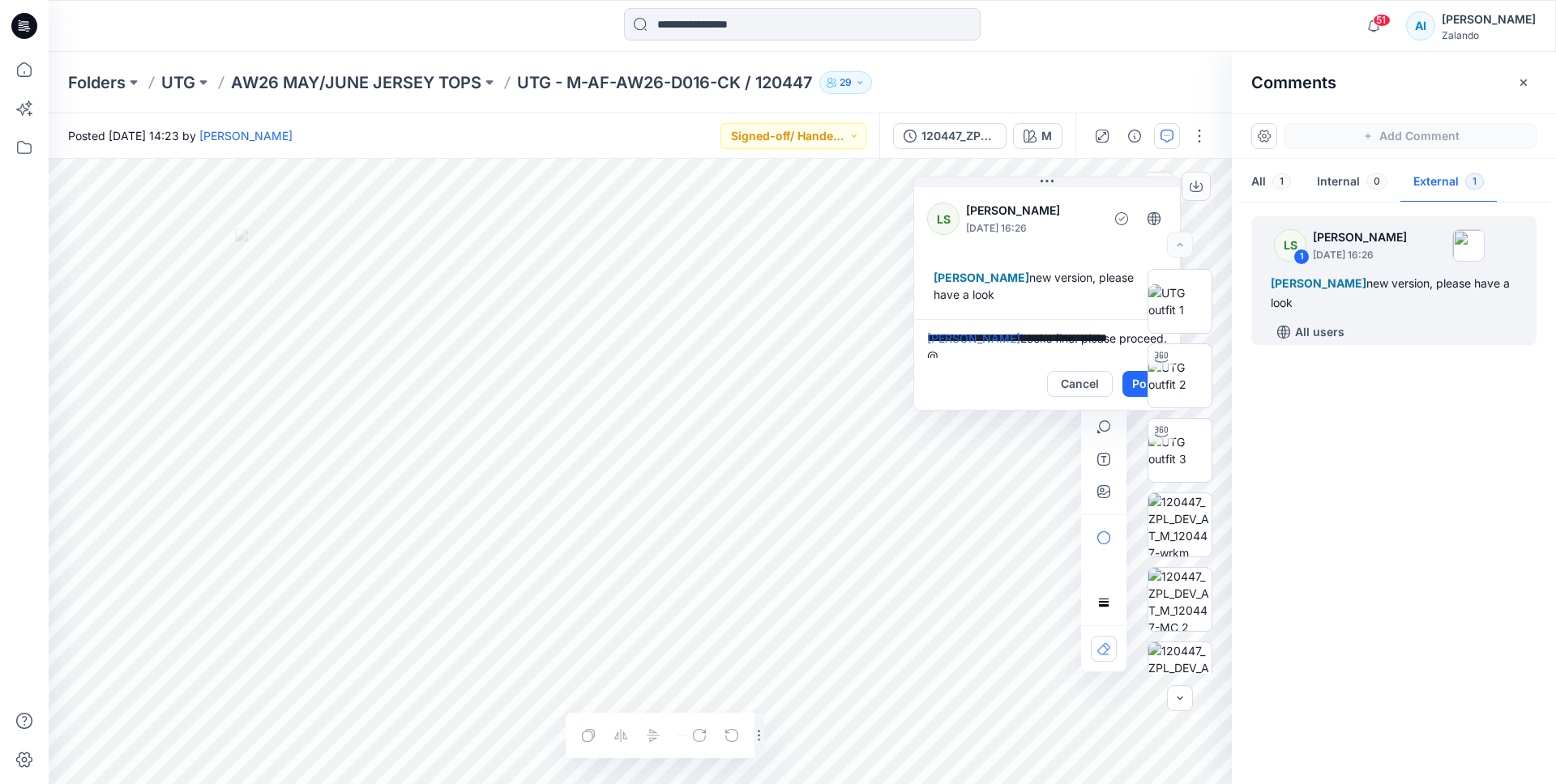
scroll to position [5, 0]
type textarea "**********"
click at [1136, 386] on div at bounding box center [1179, 472] width 104 height 405
click at [1122, 377] on div "Cancel Post" at bounding box center [1107, 384] width 120 height 26
click at [1132, 383] on div at bounding box center [1179, 472] width 104 height 405
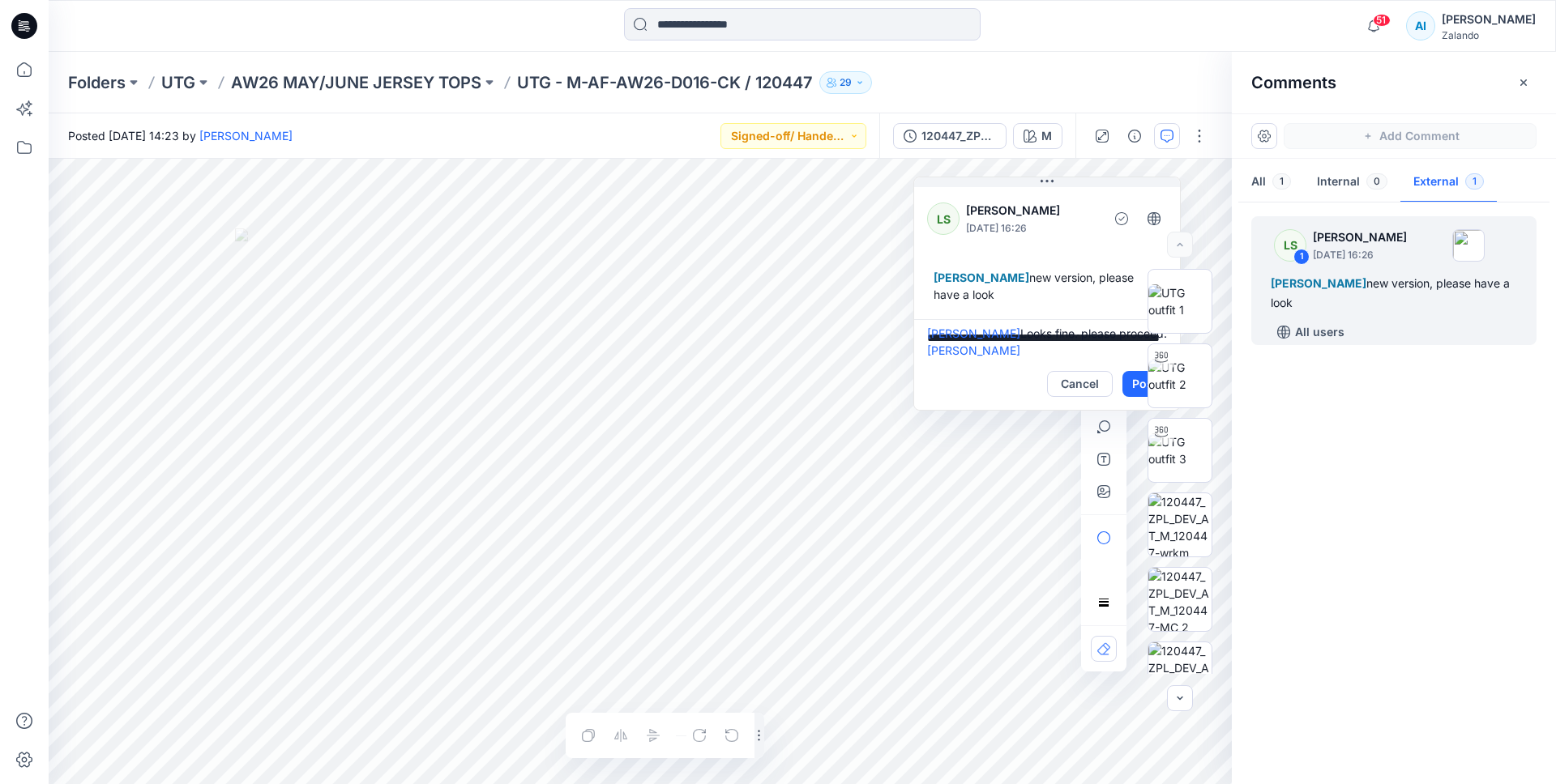
click at [1132, 383] on div at bounding box center [1179, 472] width 104 height 405
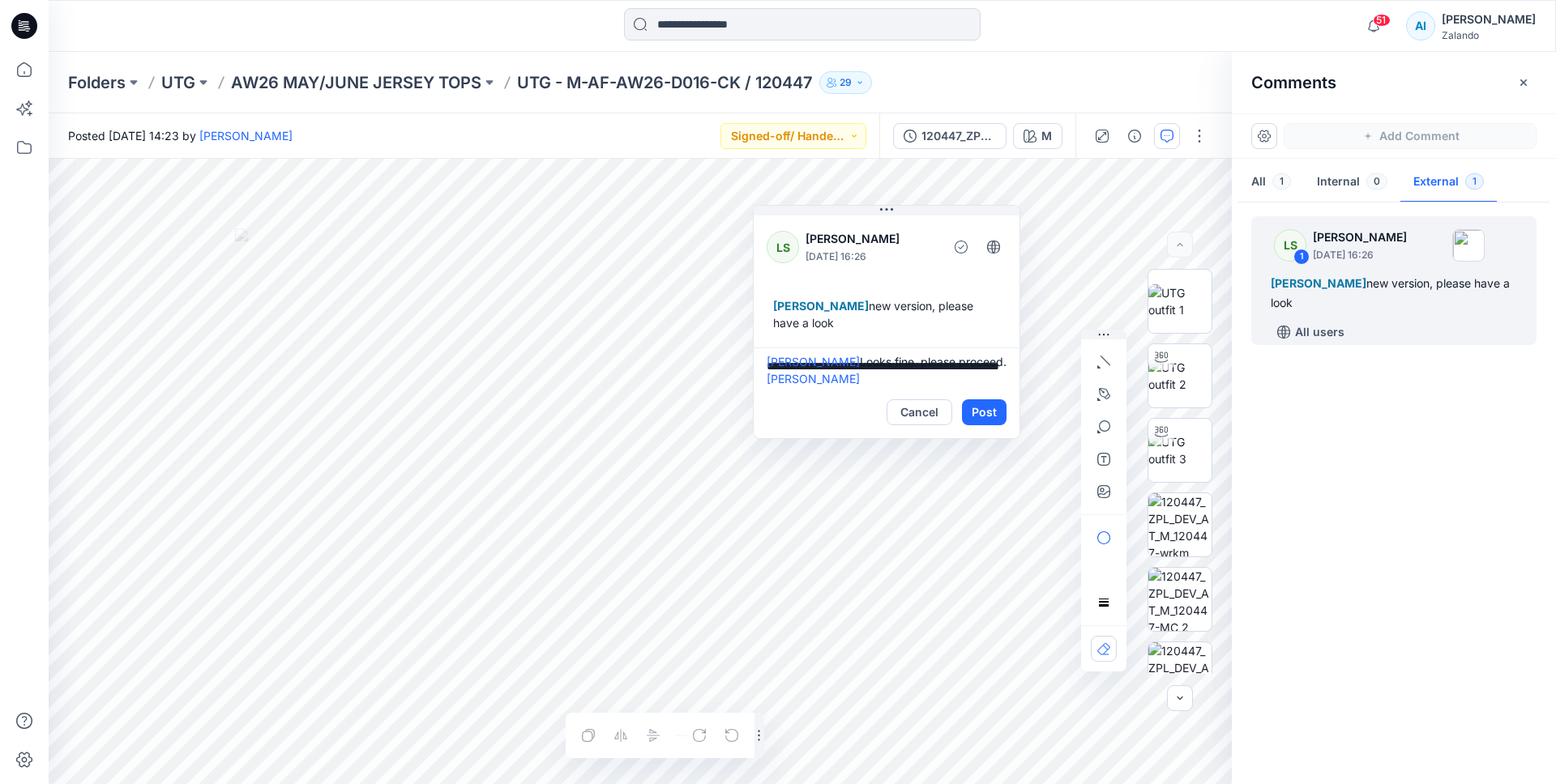
drag, startPoint x: 1107, startPoint y: 268, endPoint x: 940, endPoint y: 295, distance: 169.2
click at [941, 295] on div "Alexandre Ivan Almeida Fonseca new version, please have a look" at bounding box center [886, 315] width 240 height 47
click at [977, 402] on button "Post" at bounding box center [979, 410] width 45 height 26
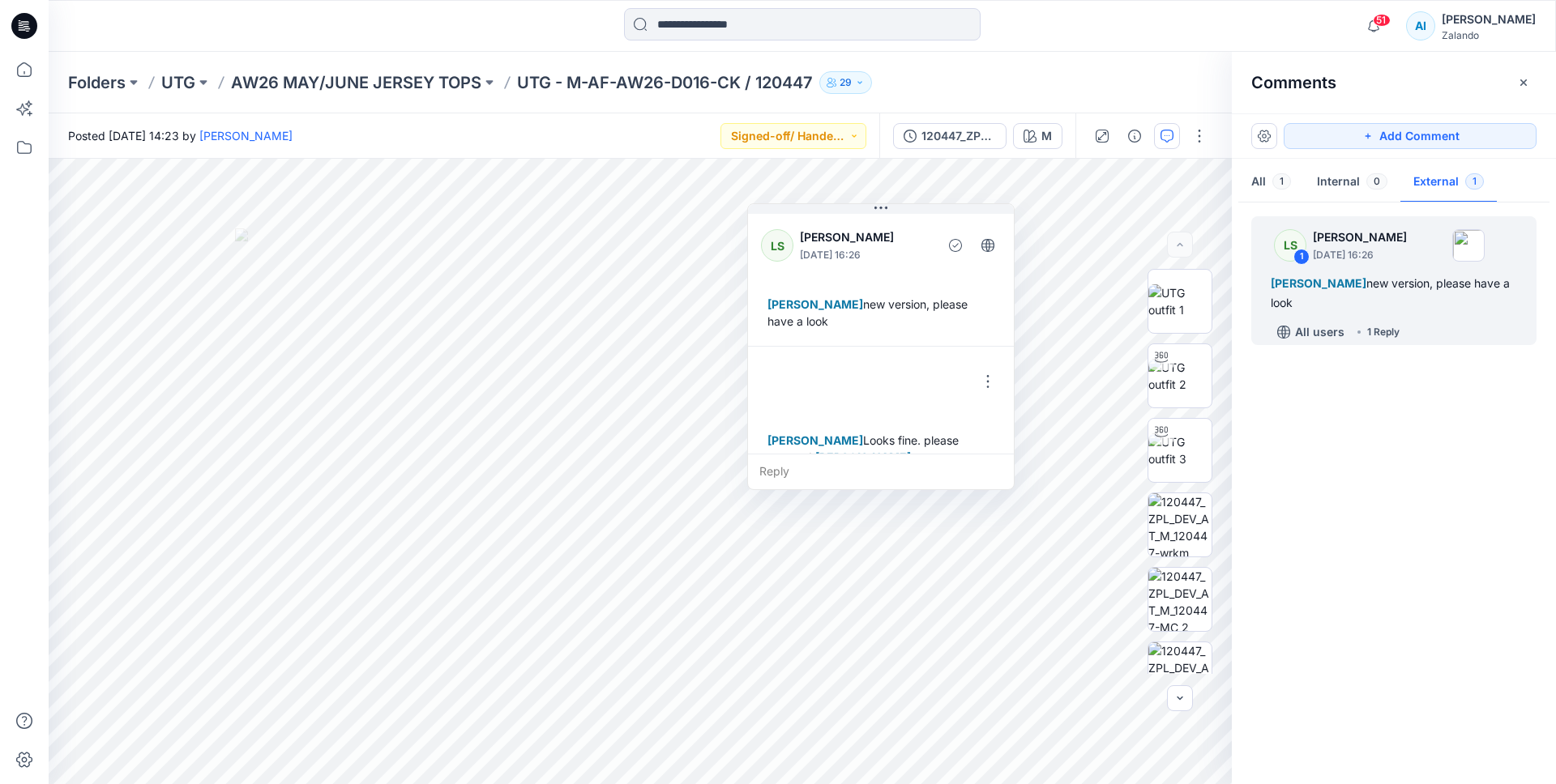
scroll to position [29, 0]
